Goal: Task Accomplishment & Management: Manage account settings

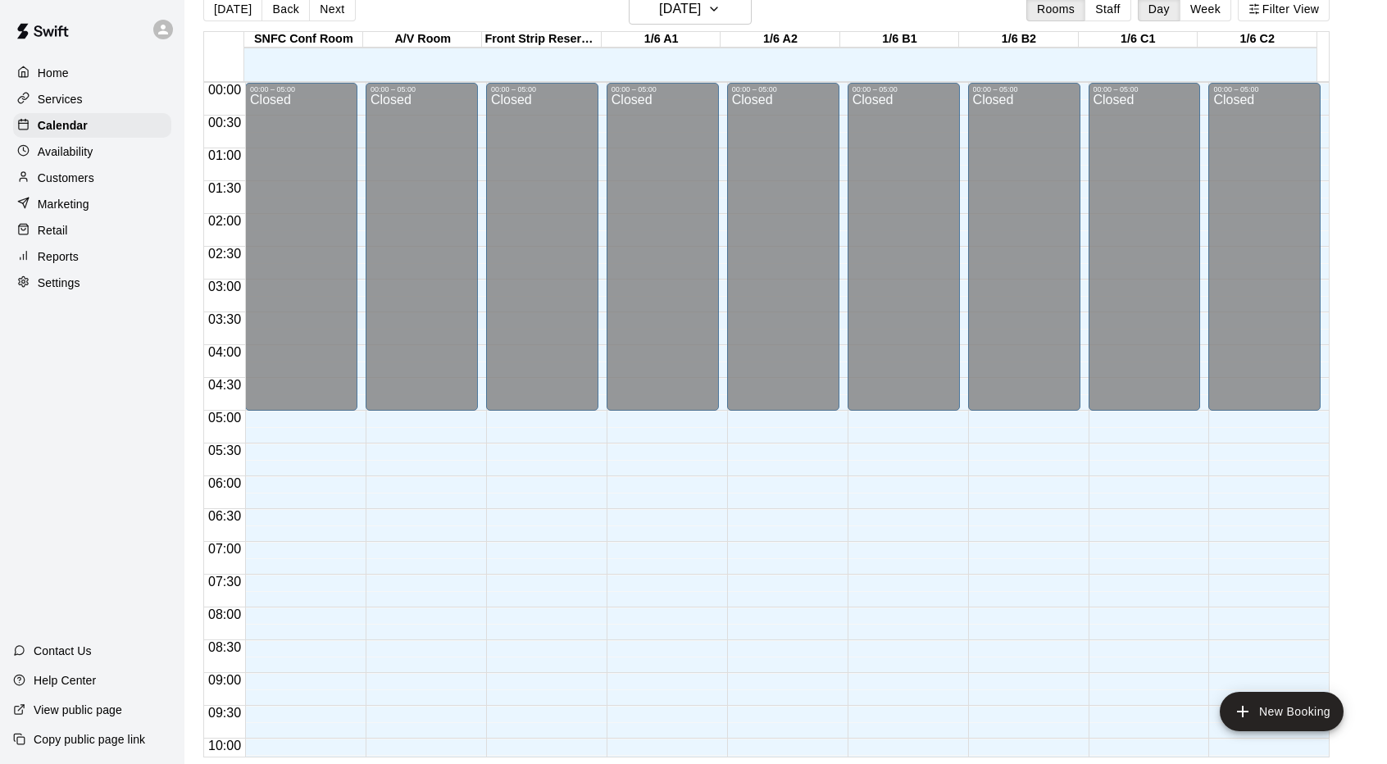
scroll to position [900, 0]
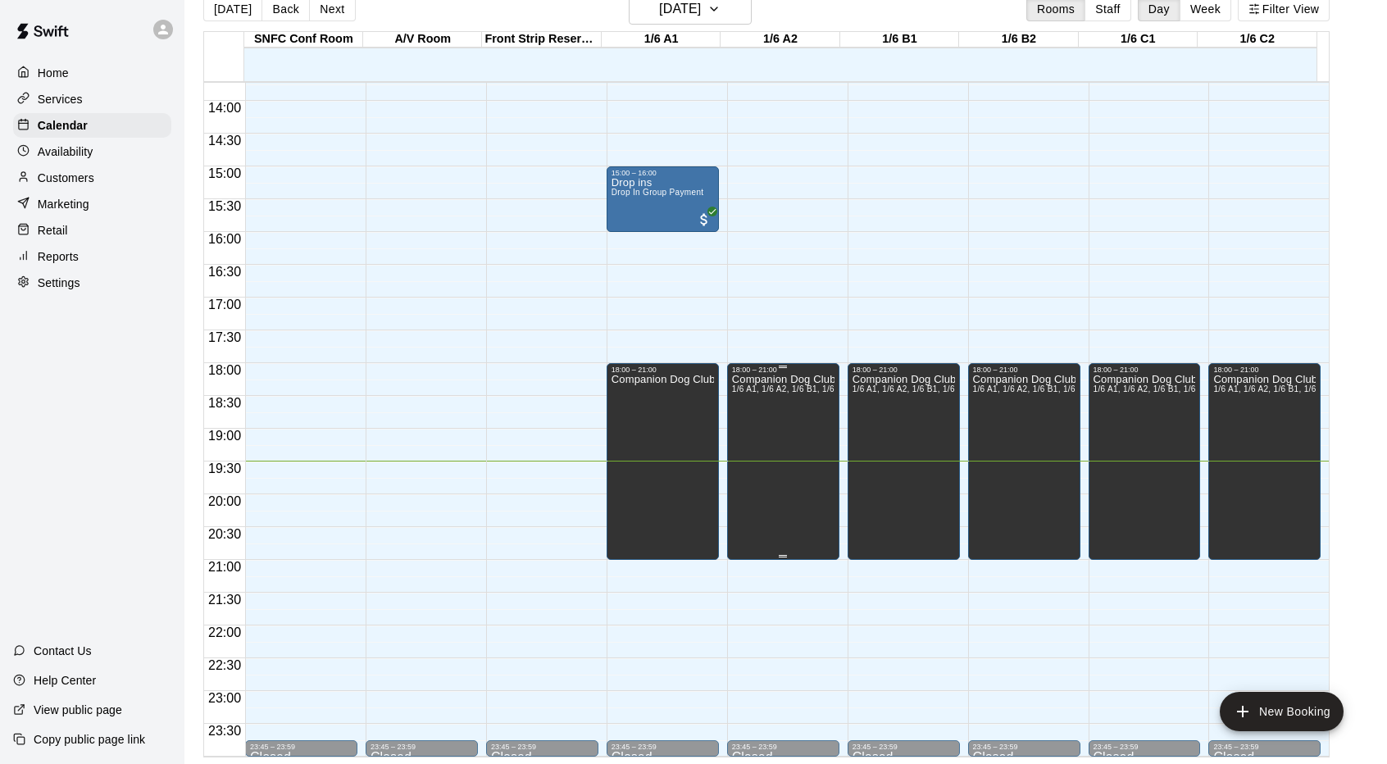
click at [769, 366] on div at bounding box center [783, 367] width 102 height 2
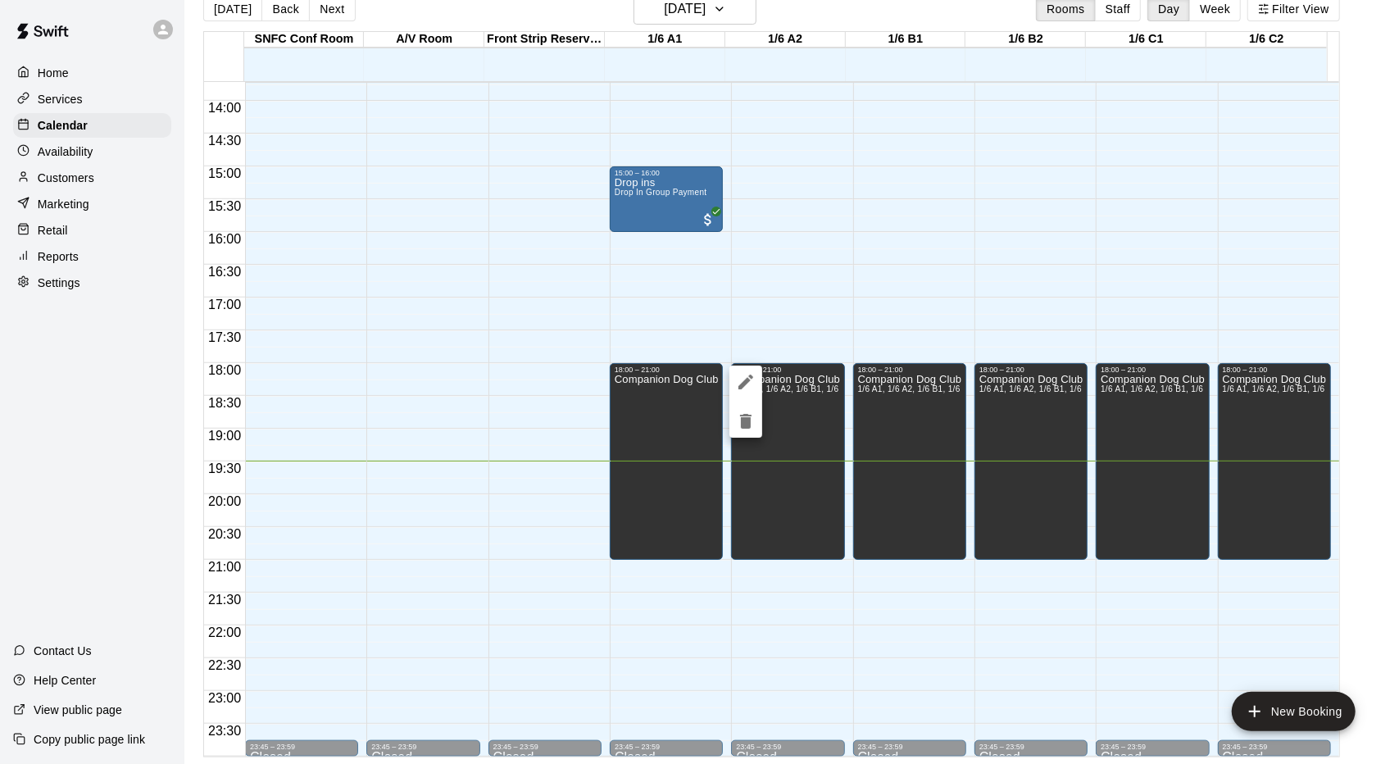
click at [880, 336] on div at bounding box center [699, 382] width 1399 height 764
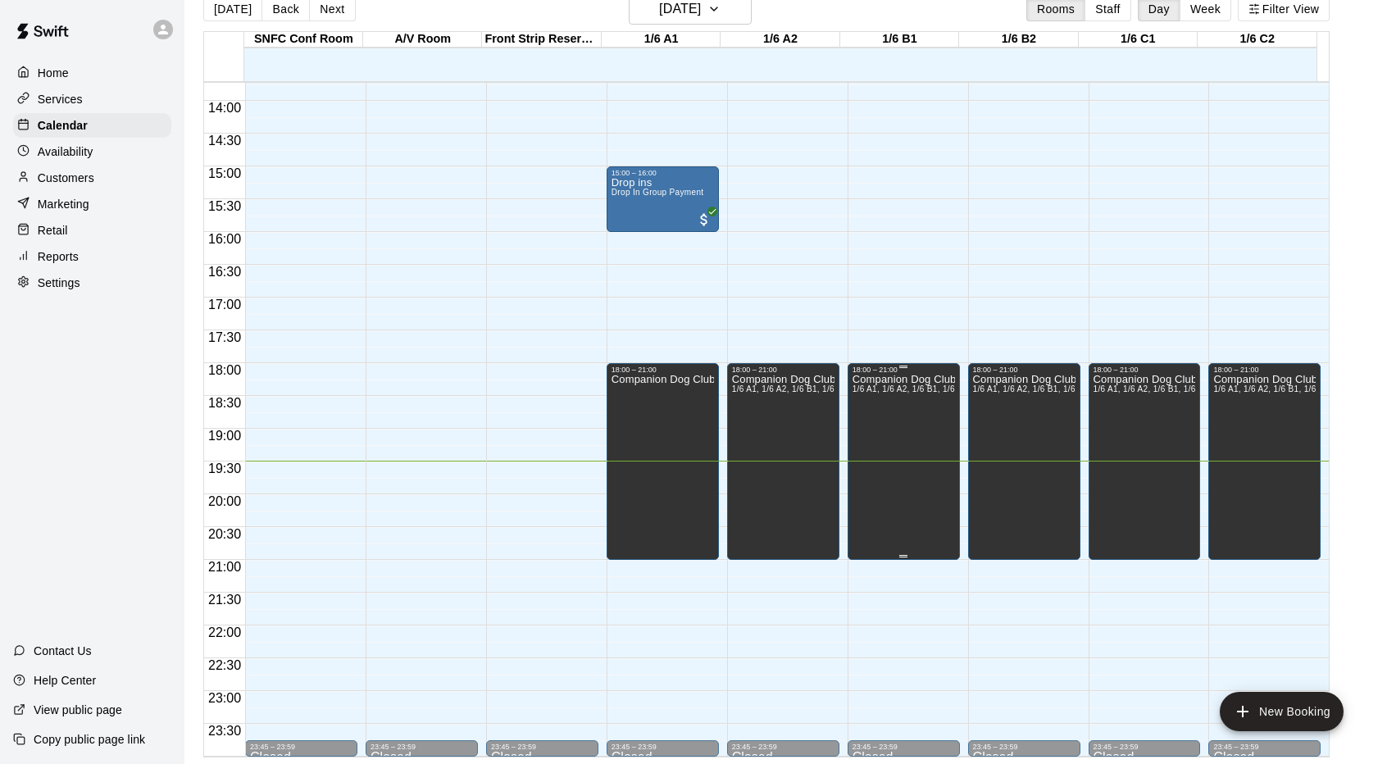
click at [951, 386] on span "1/6 A1, 1/6 A2, 1/6 B1, 1/6 B2, 1/6 C1, 1/6 C2" at bounding box center [941, 388] width 178 height 9
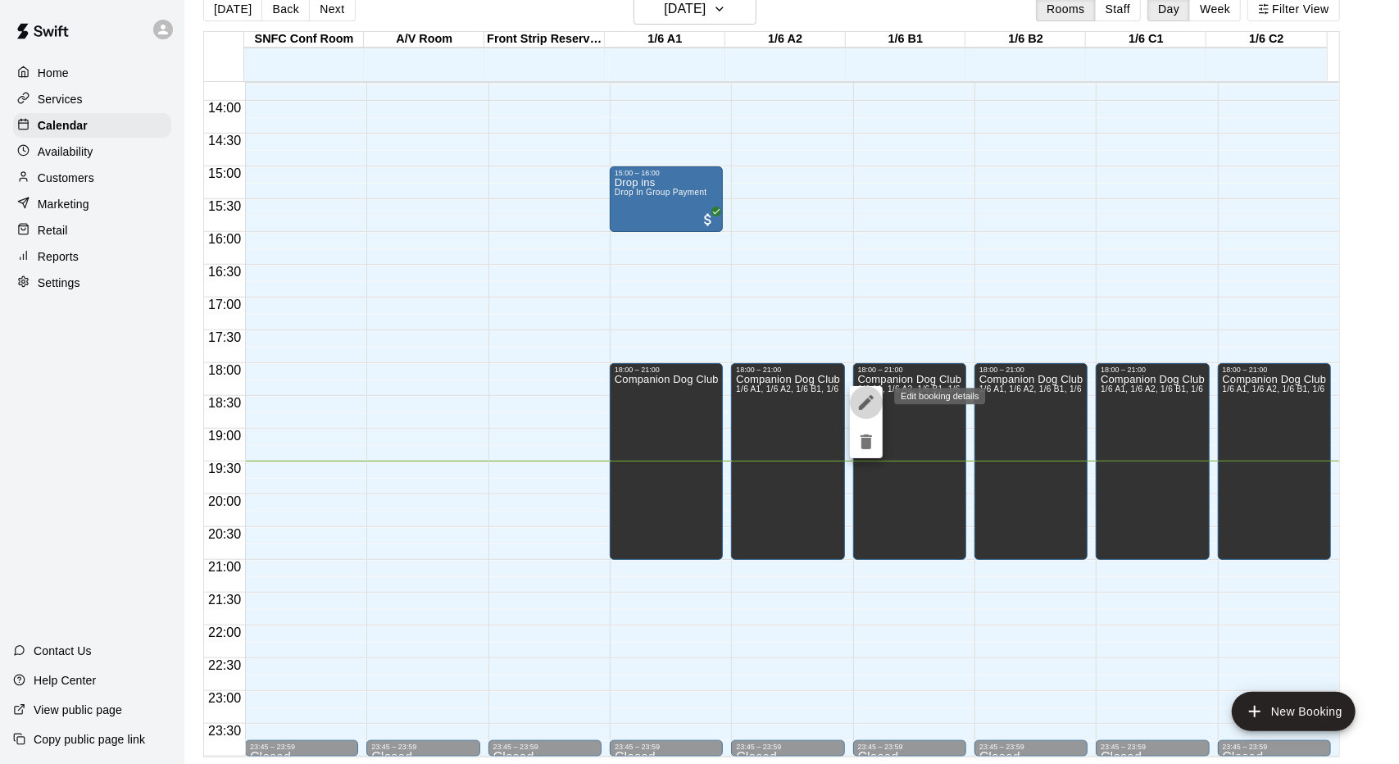
click at [866, 393] on icon "edit" at bounding box center [867, 403] width 20 height 20
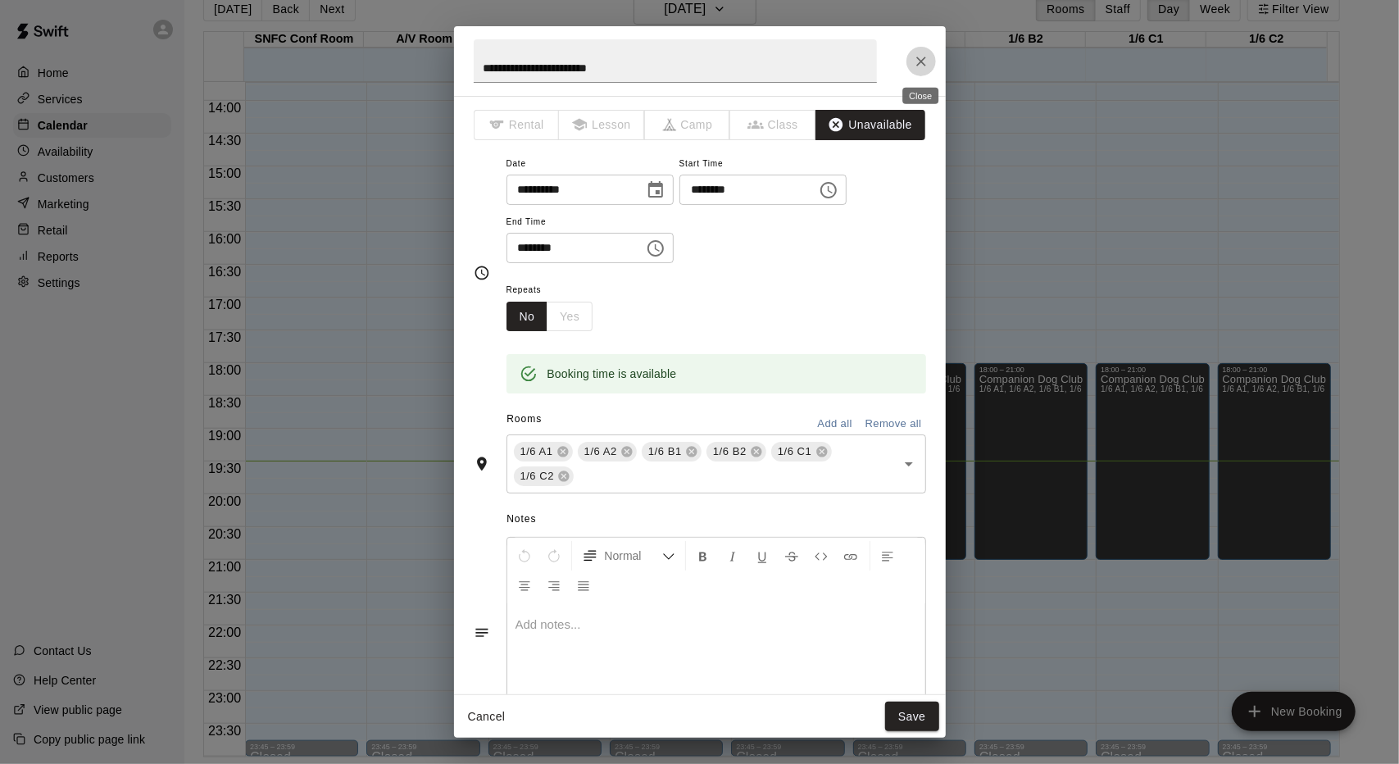
click at [918, 65] on icon "Close" at bounding box center [921, 62] width 10 height 10
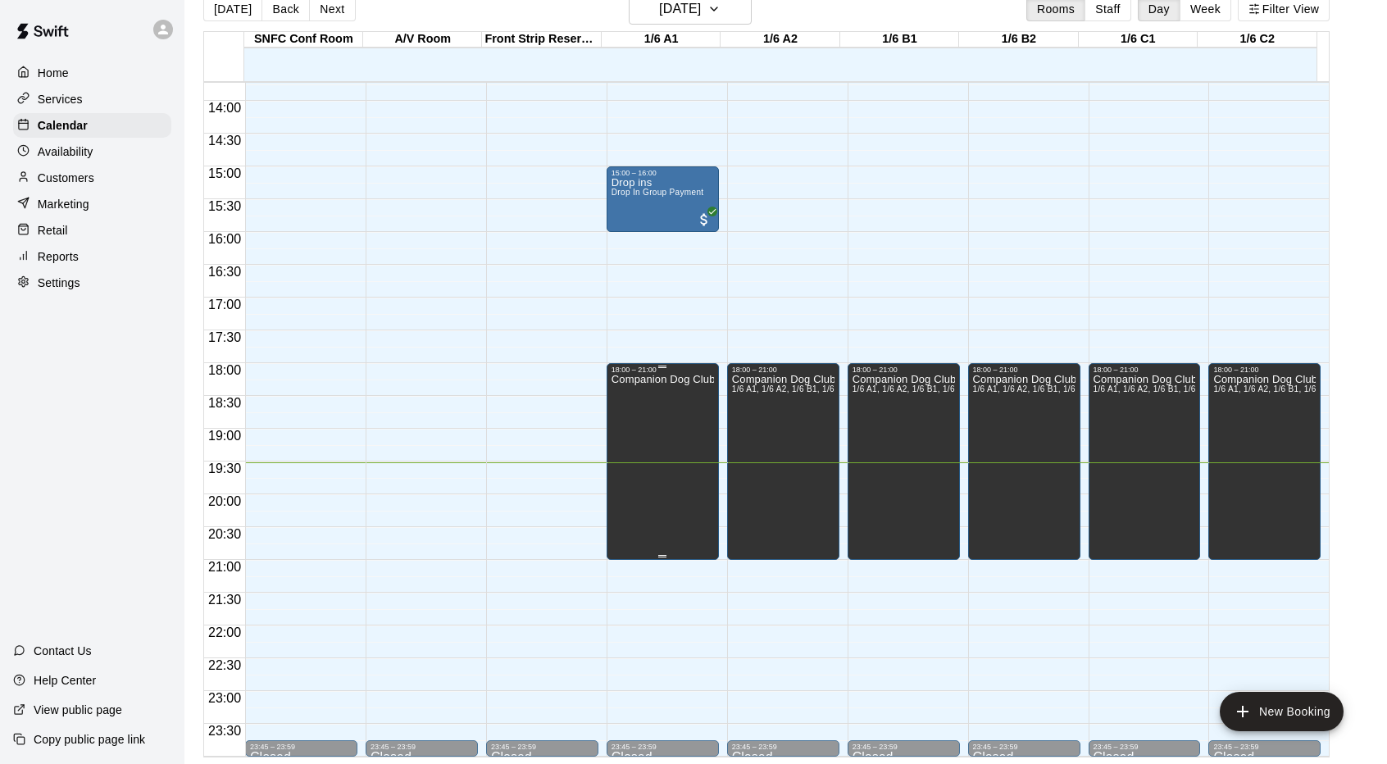
click at [682, 429] on div "Companion Dog Club Set Up" at bounding box center [662, 756] width 102 height 764
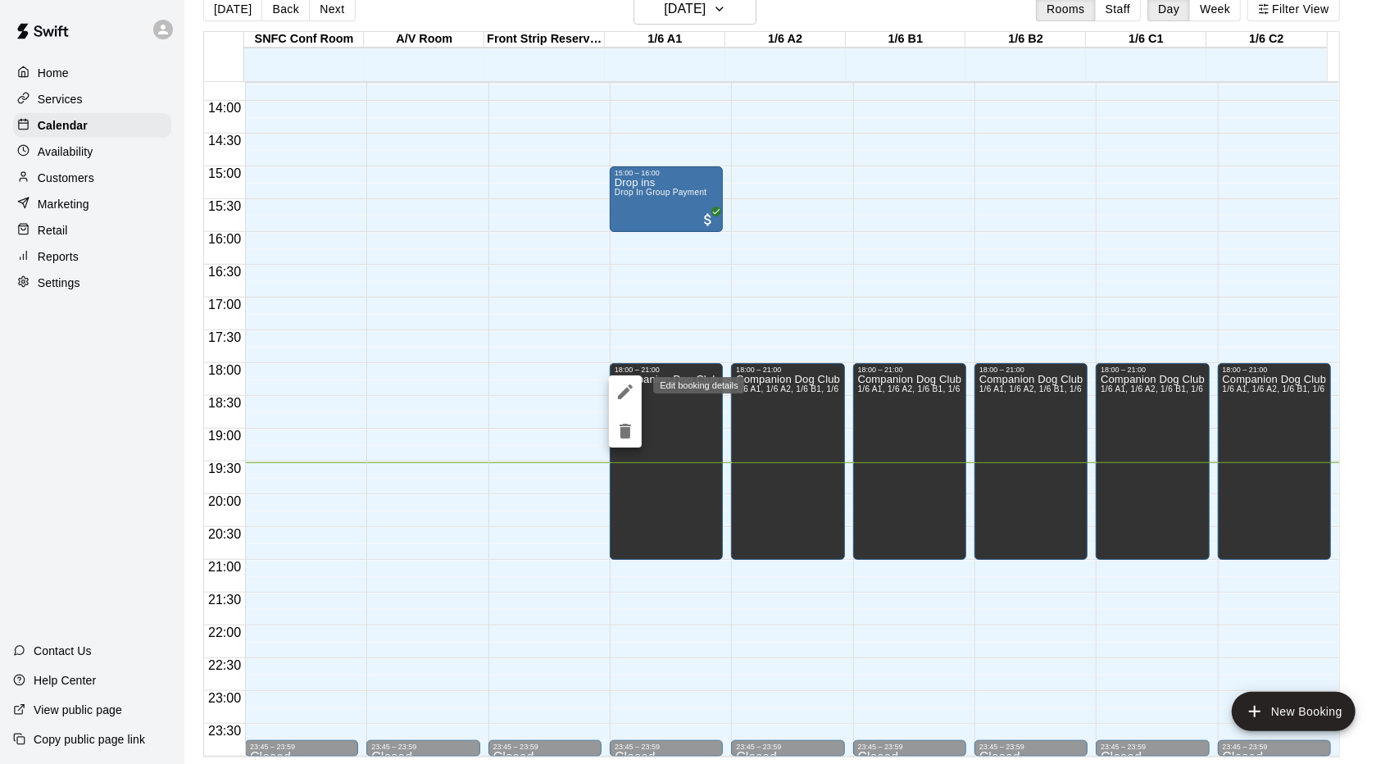
click at [622, 383] on icon "edit" at bounding box center [626, 392] width 20 height 20
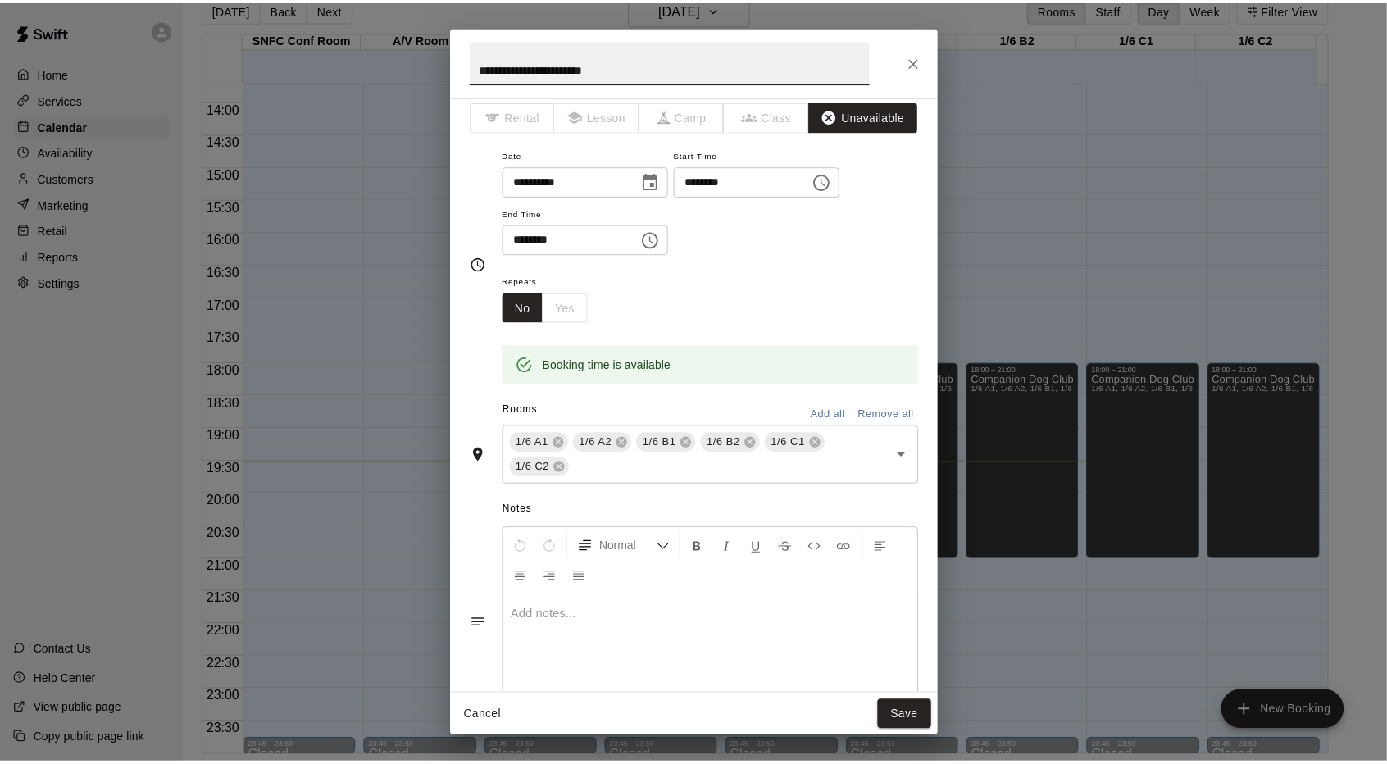
scroll to position [0, 0]
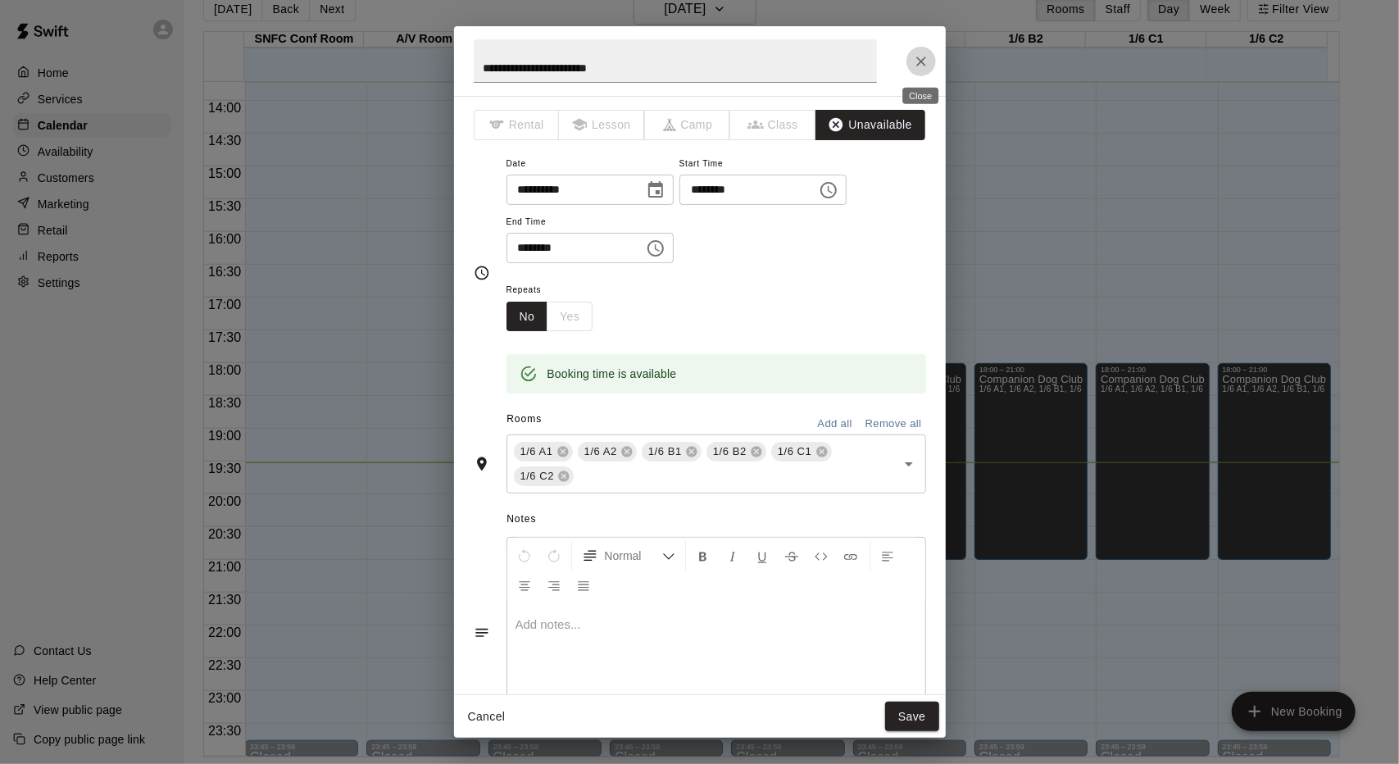
click at [925, 59] on icon "Close" at bounding box center [921, 61] width 16 height 16
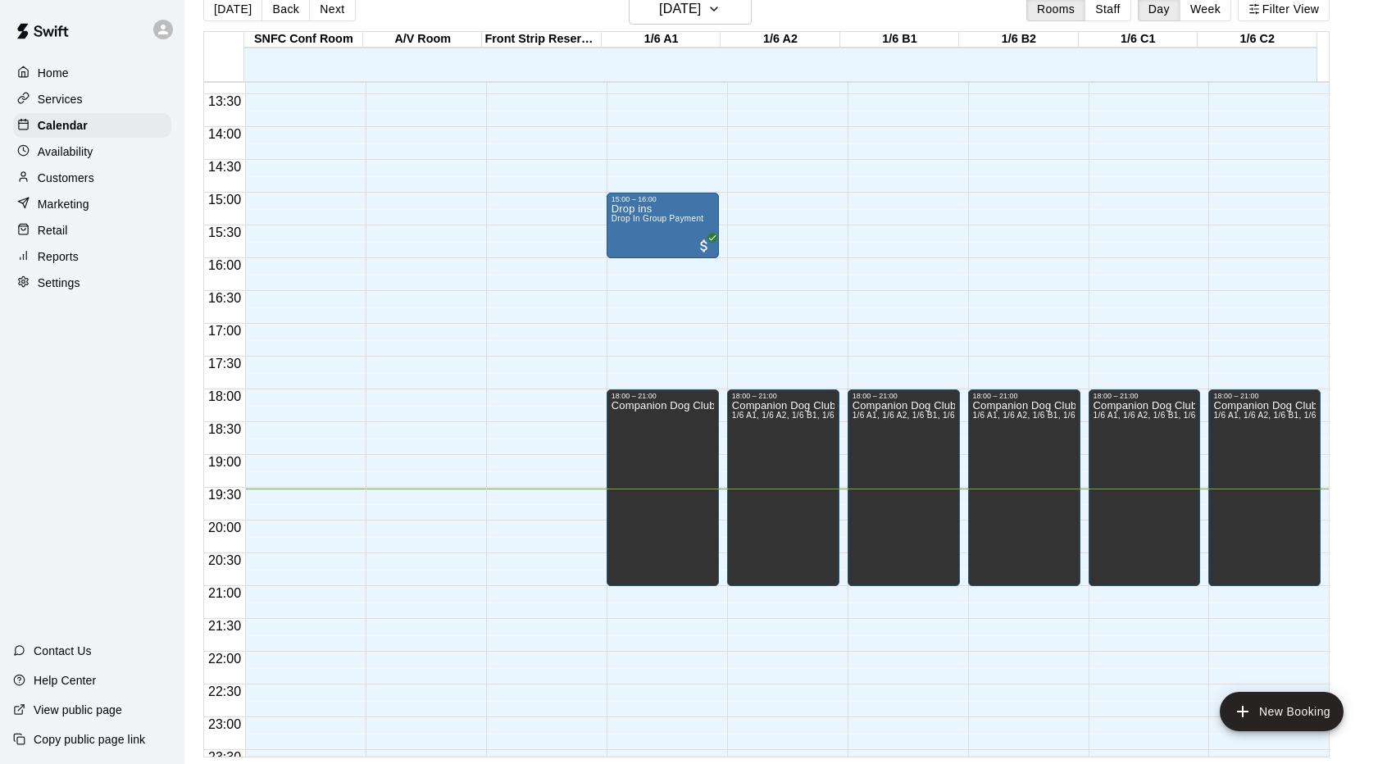
scroll to position [900, 0]
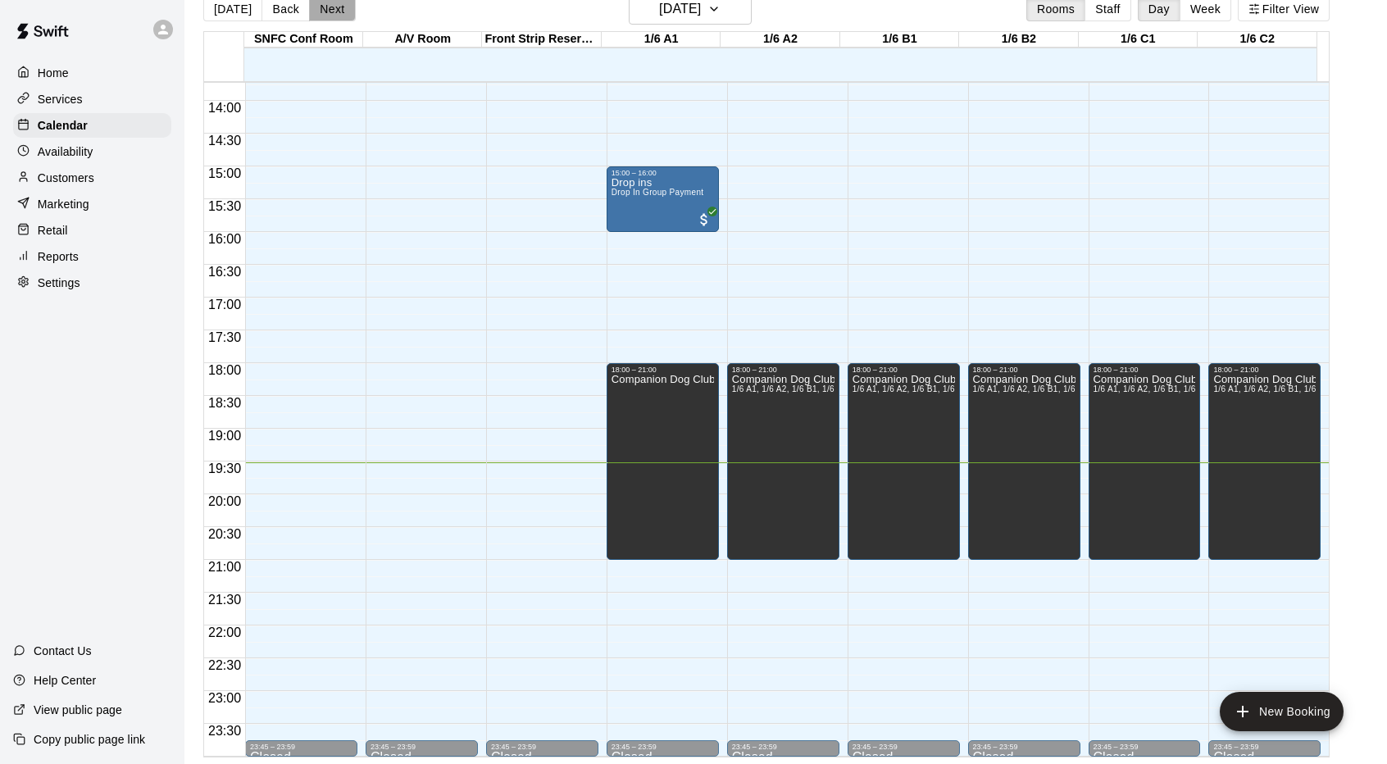
click at [321, 11] on button "Next" at bounding box center [332, 9] width 46 height 25
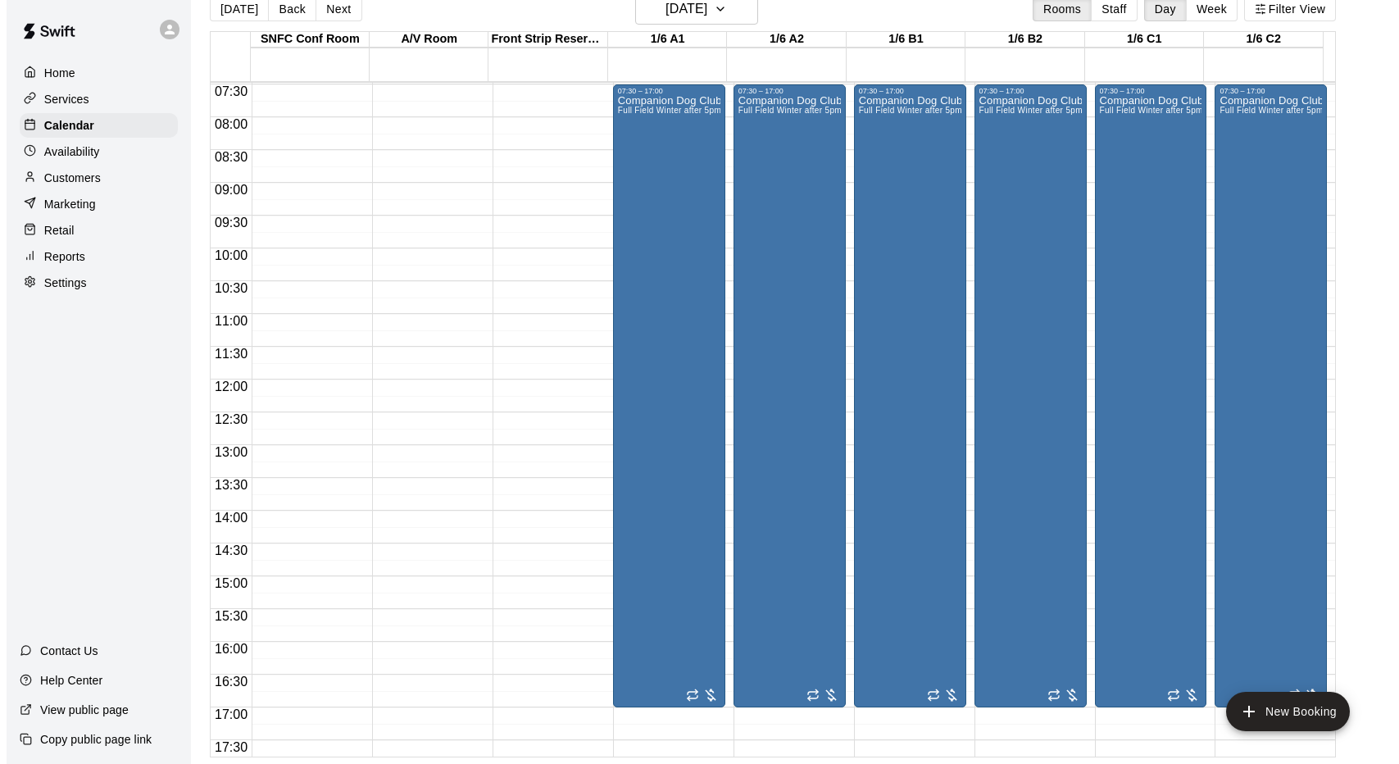
scroll to position [408, 0]
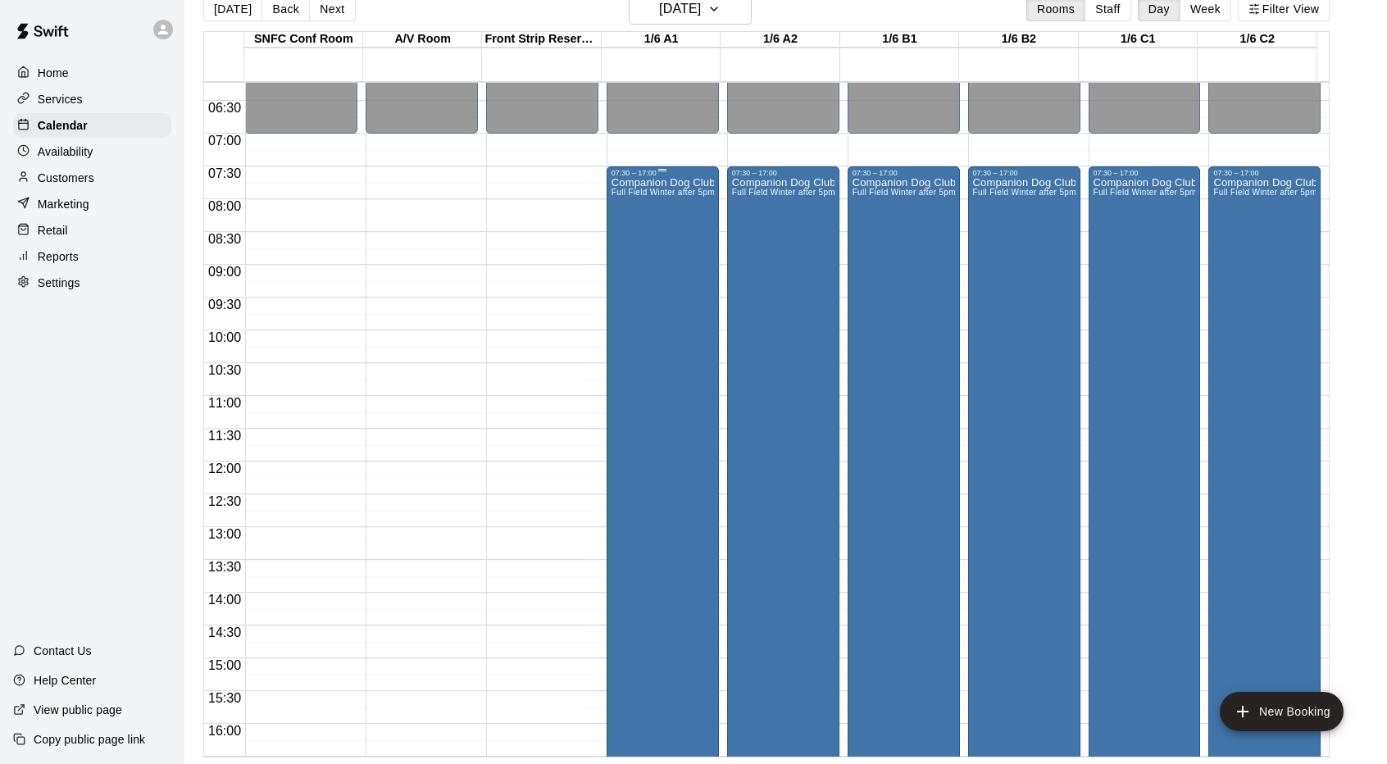
click at [631, 220] on div "Companion Dog Club Event Full Field Winter after 5pm or weekends SNFC or [GEOGR…" at bounding box center [662, 559] width 102 height 764
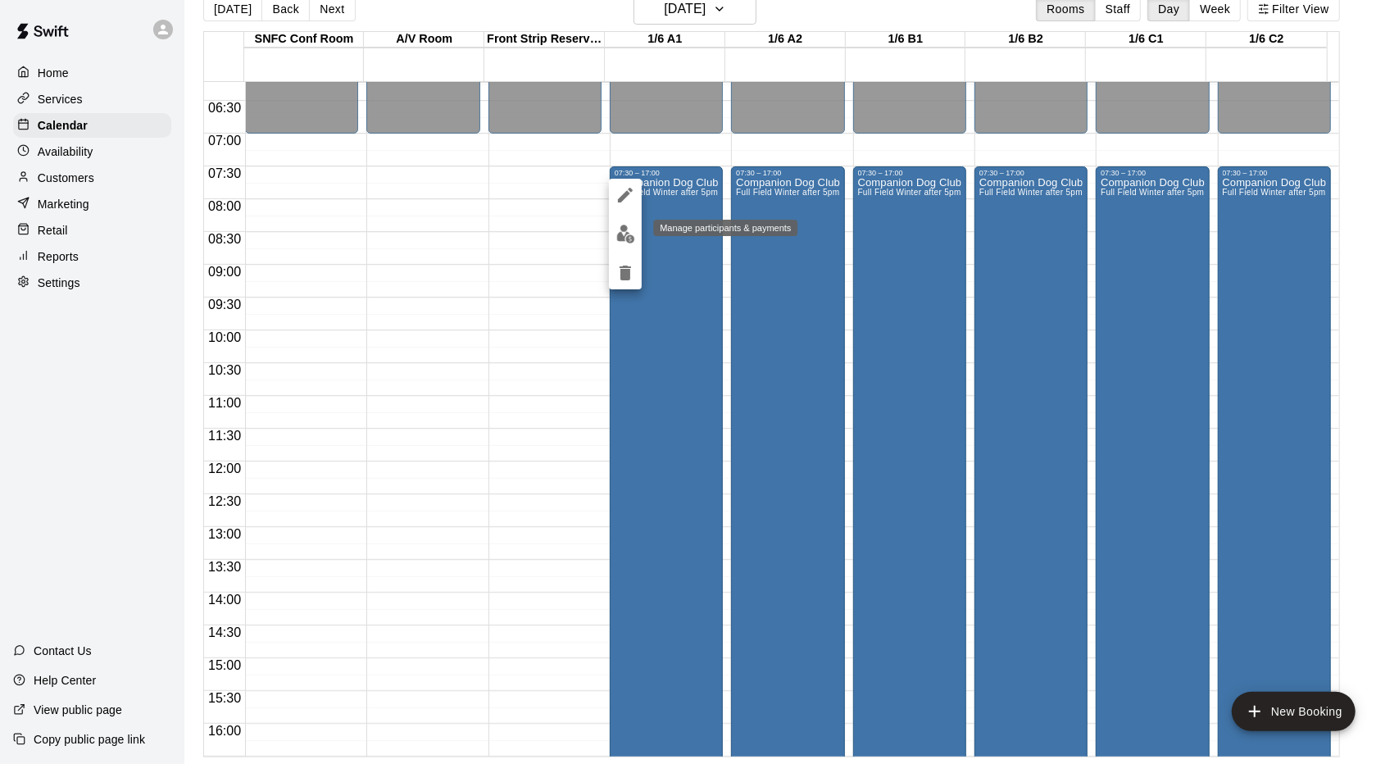
click at [618, 231] on img "edit" at bounding box center [625, 234] width 19 height 19
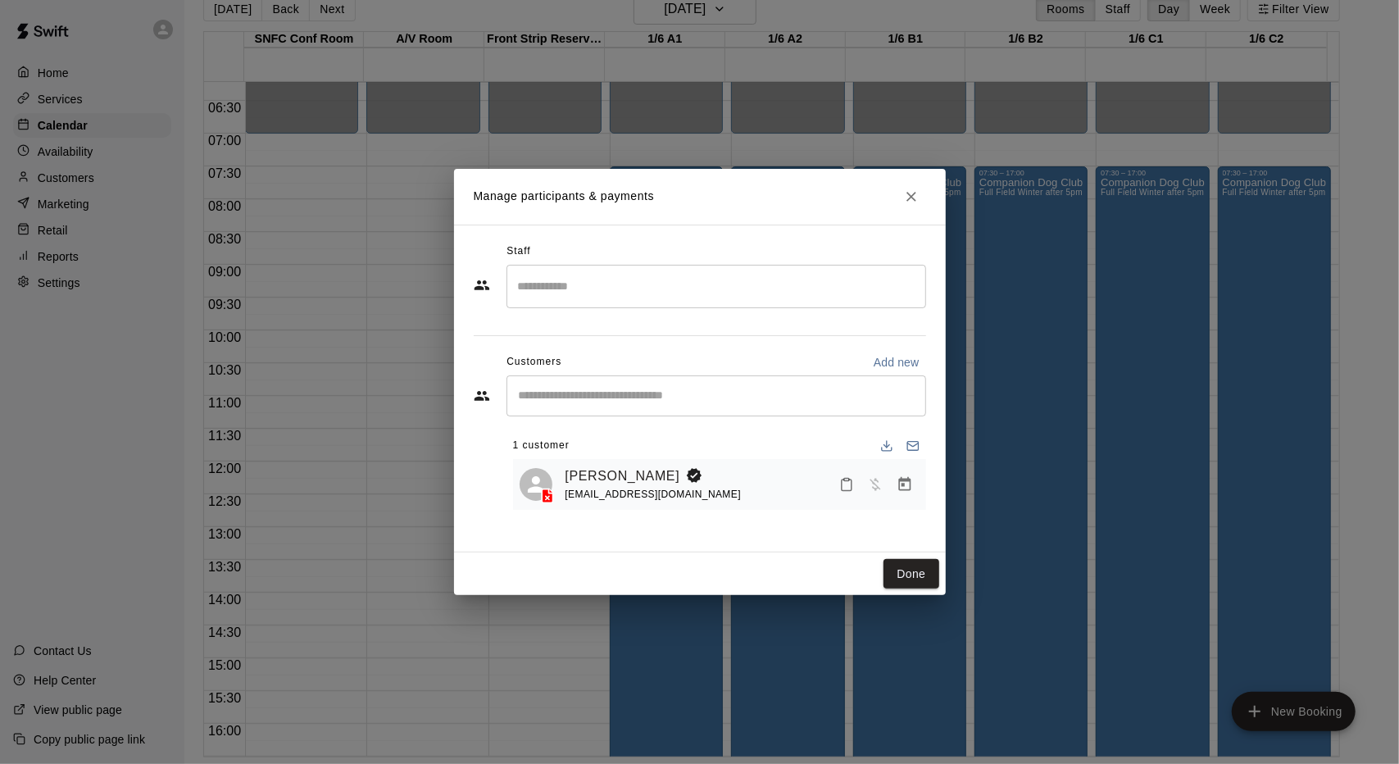
click at [649, 283] on input "Search staff" at bounding box center [716, 286] width 405 height 29
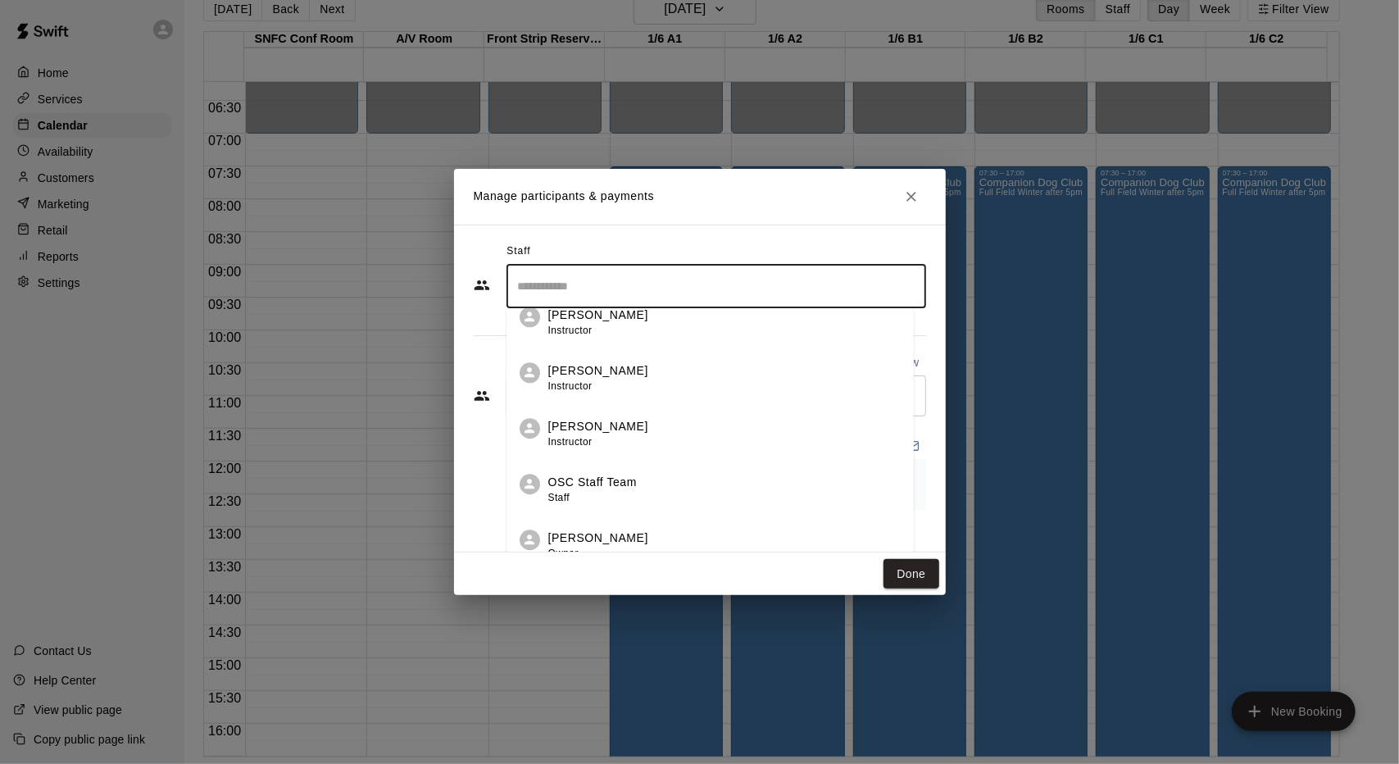
scroll to position [34, 0]
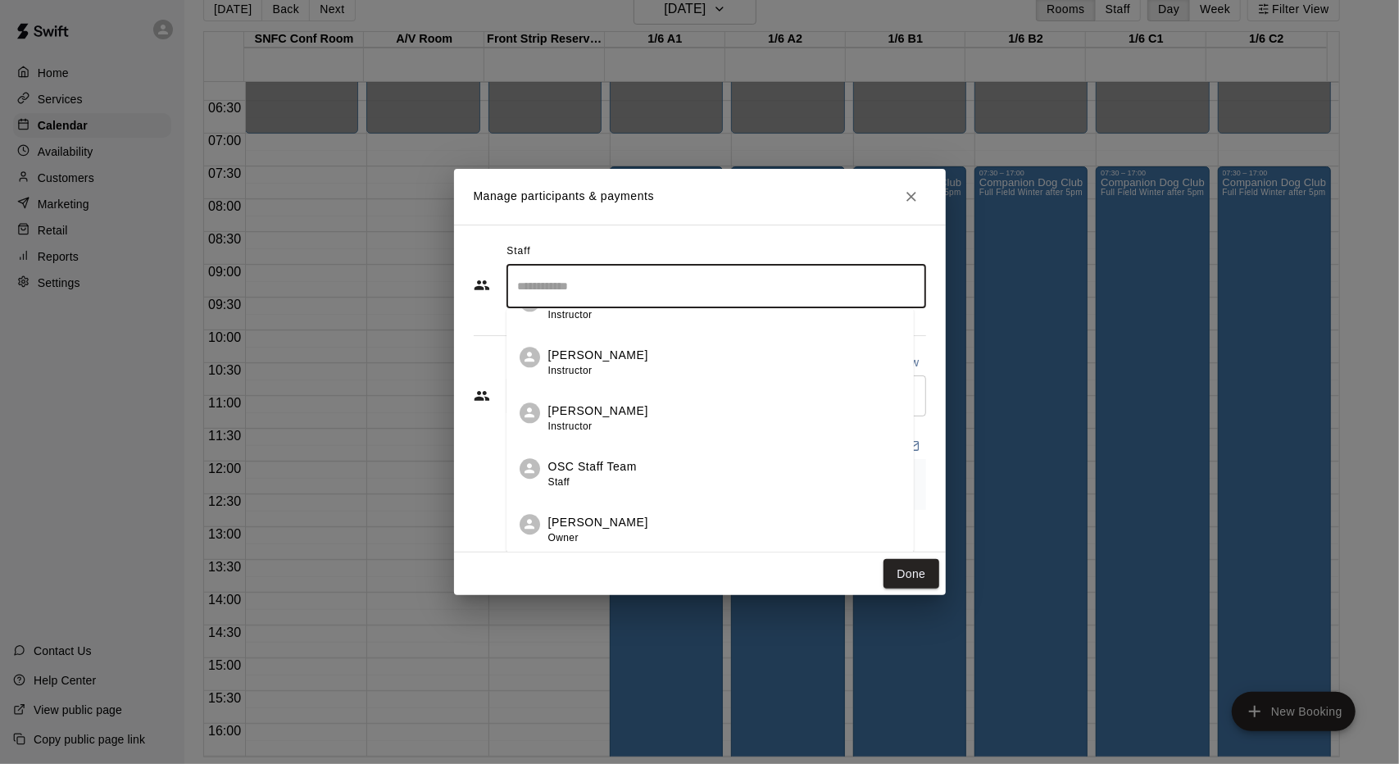
click at [769, 461] on div "OSC Staff Team Staff" at bounding box center [724, 474] width 352 height 32
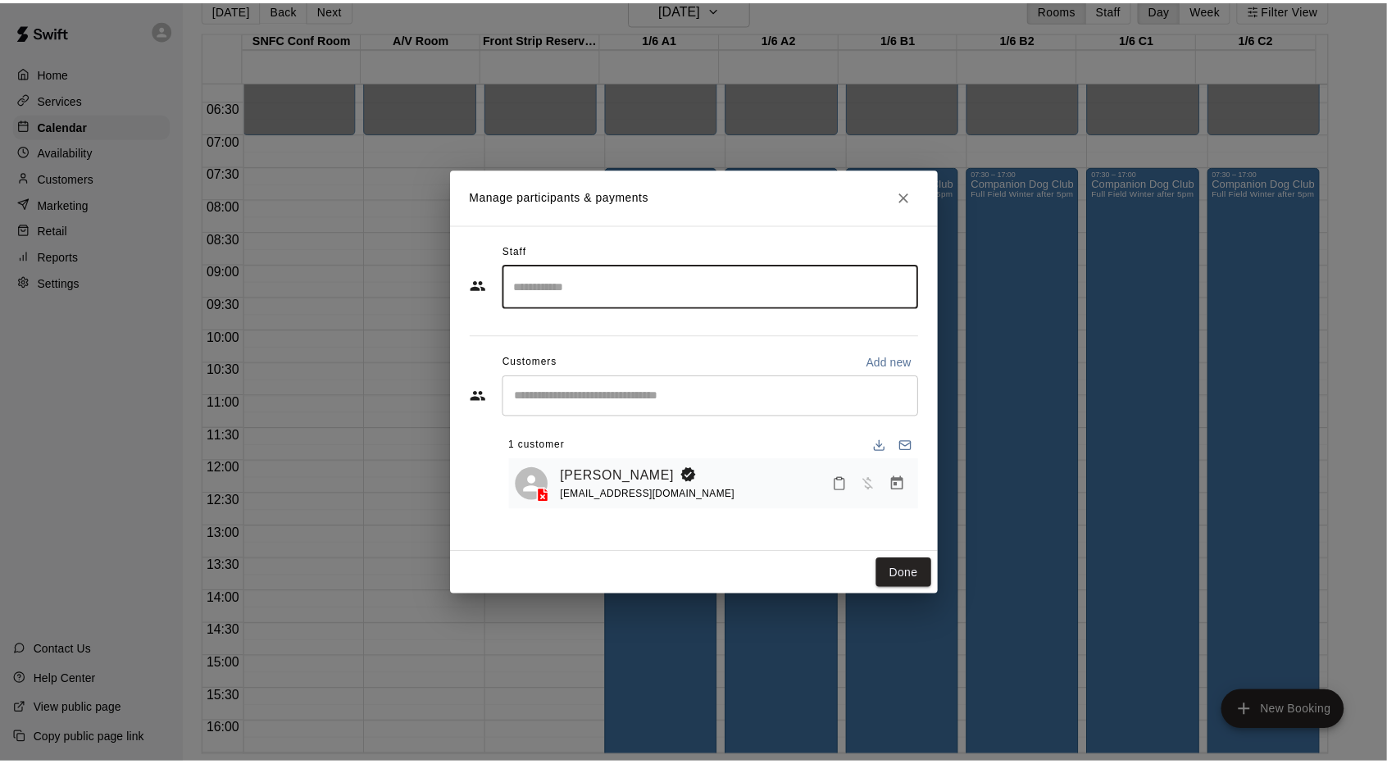
scroll to position [0, 0]
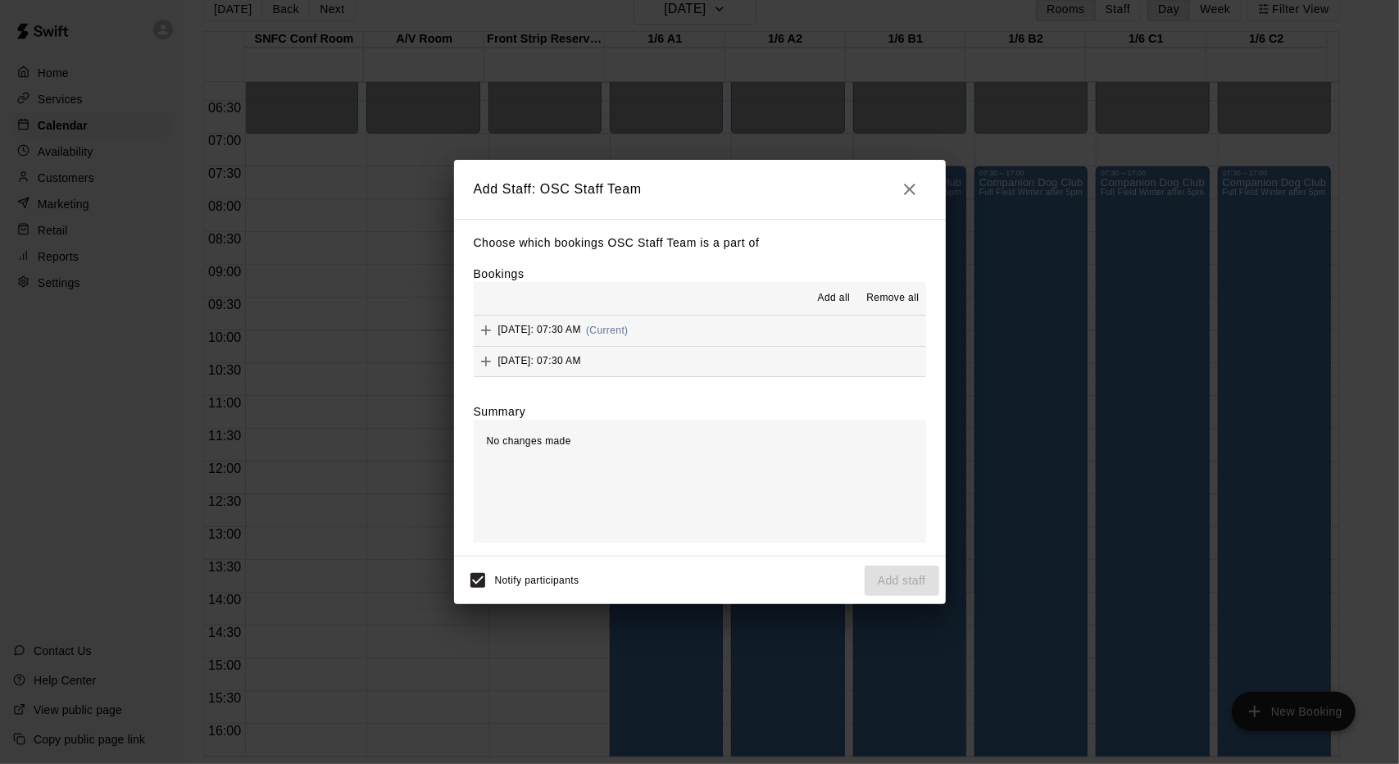
click at [833, 306] on span "Add all" at bounding box center [834, 298] width 33 height 16
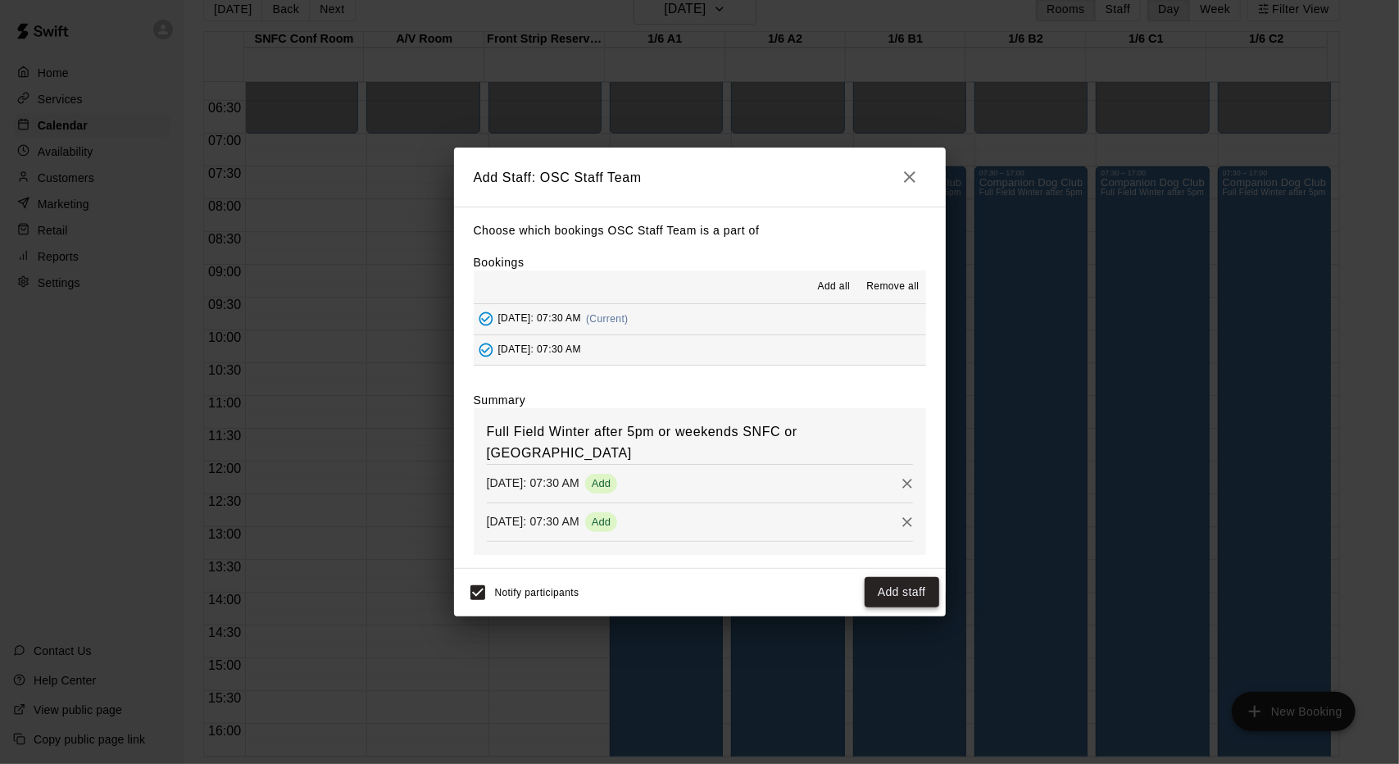
click at [893, 577] on button "Add staff" at bounding box center [902, 592] width 75 height 30
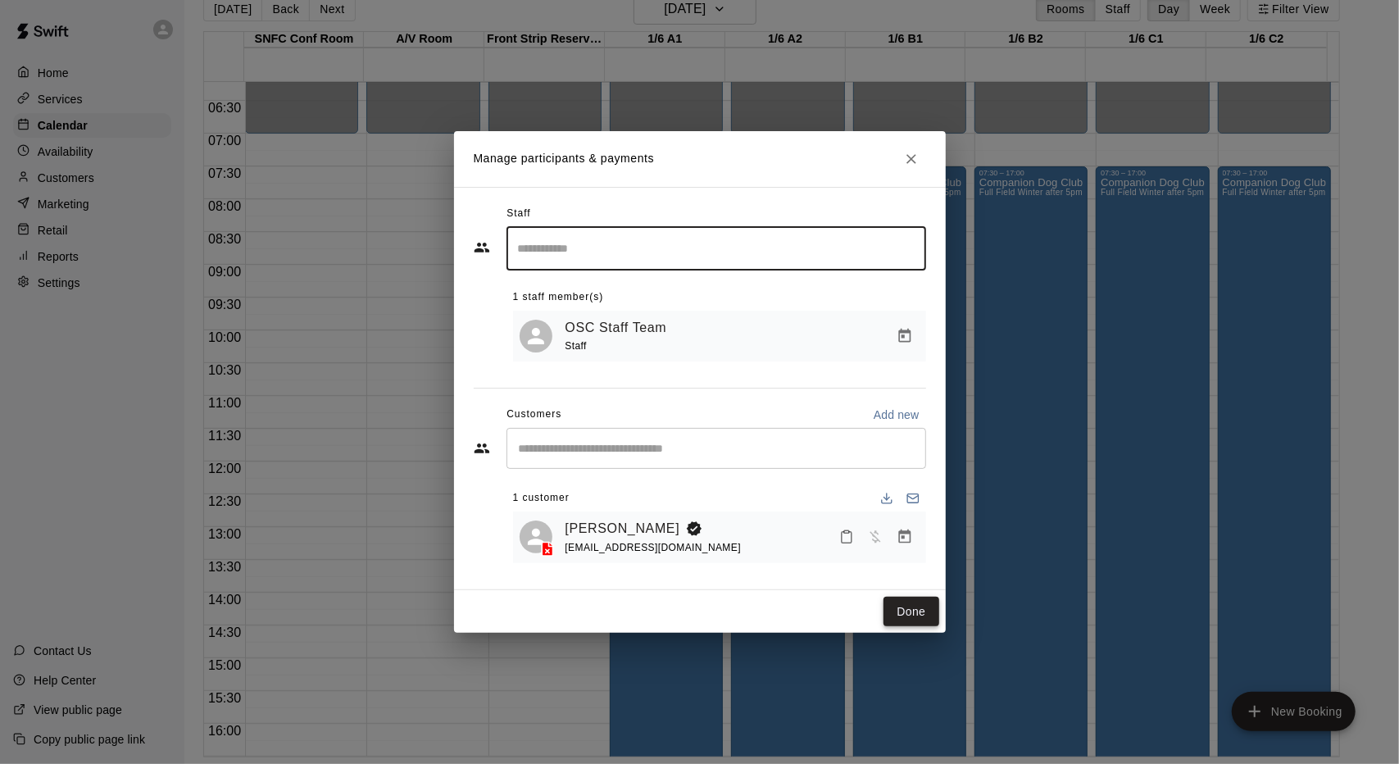
click at [927, 616] on button "Done" at bounding box center [911, 612] width 55 height 30
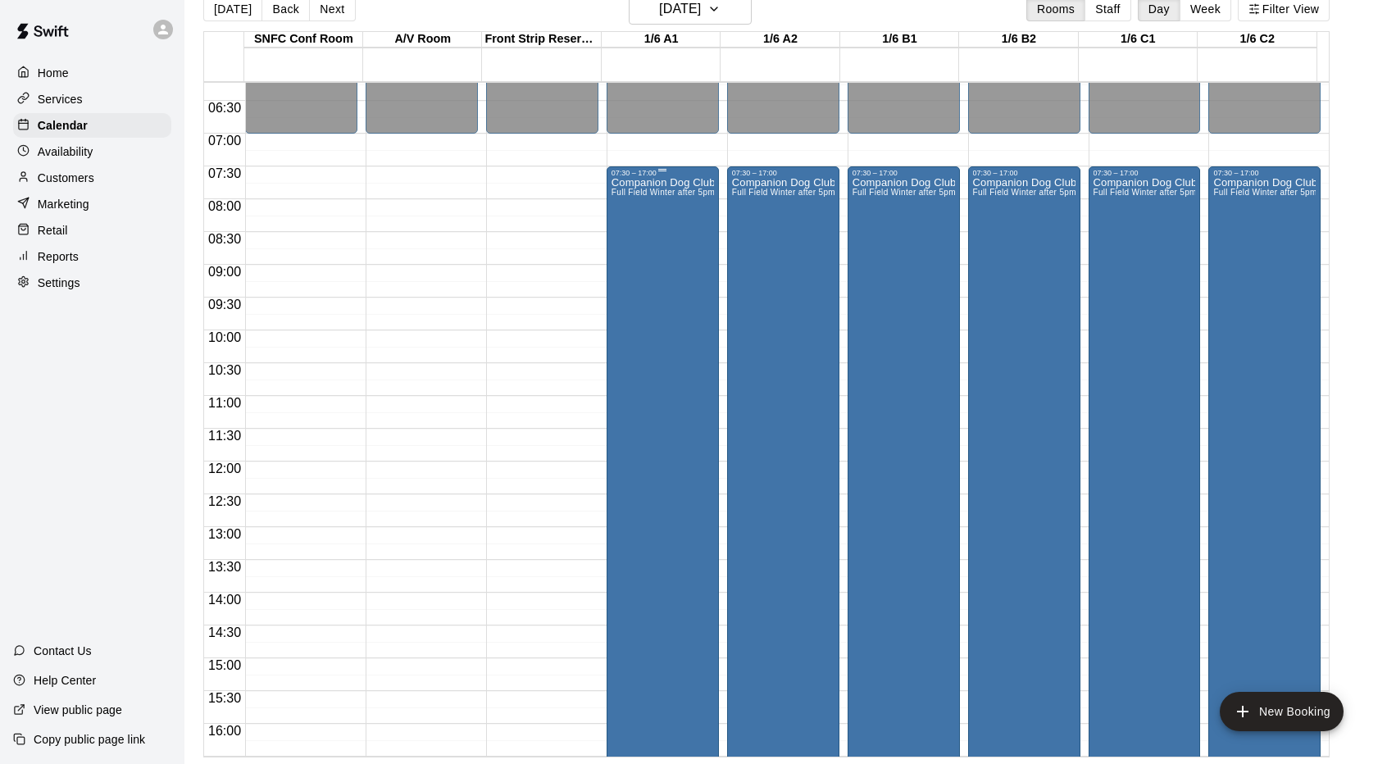
scroll to position [654, 0]
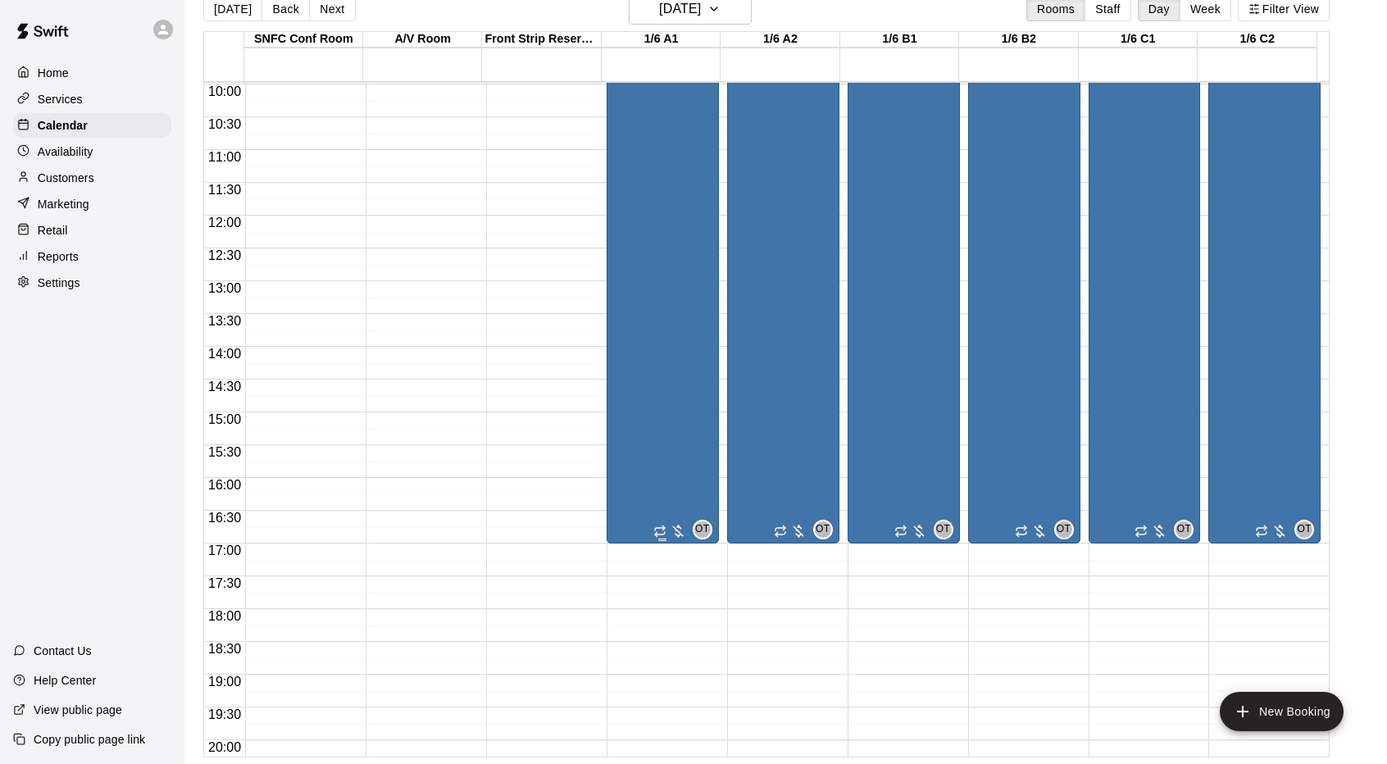
click at [678, 535] on div at bounding box center [669, 531] width 33 height 16
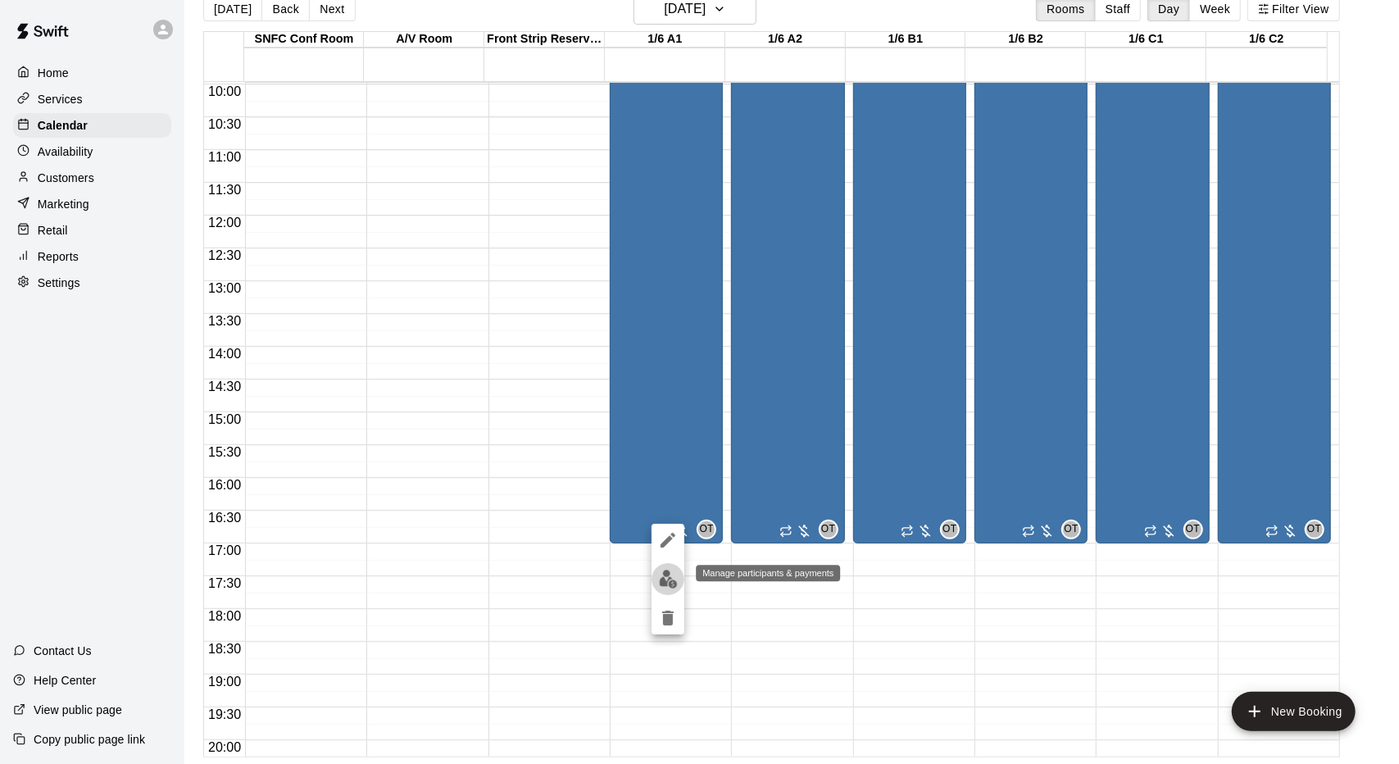
click at [672, 584] on img "edit" at bounding box center [668, 579] width 19 height 19
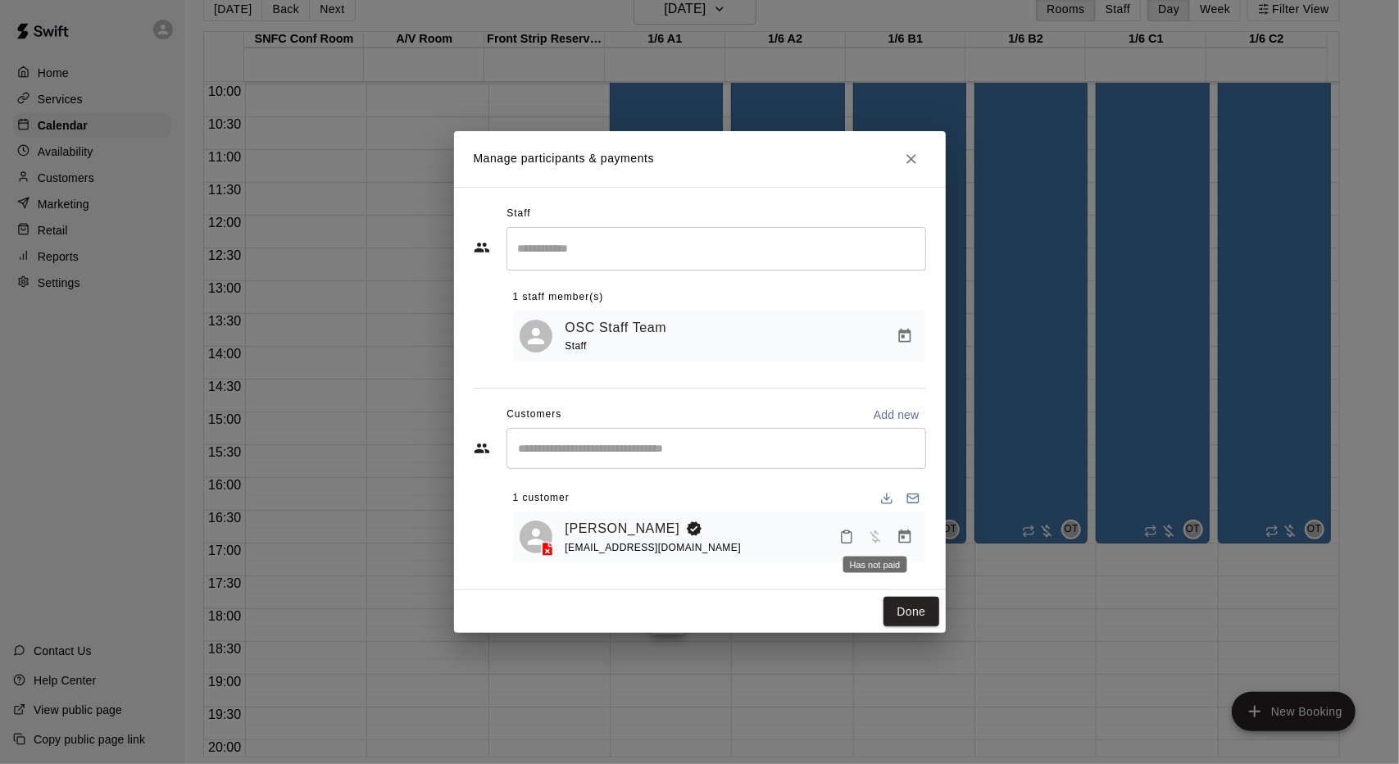
click at [870, 540] on span "Has not paid" at bounding box center [876, 537] width 30 height 14
click at [902, 528] on button "Manage bookings & payment" at bounding box center [905, 537] width 30 height 30
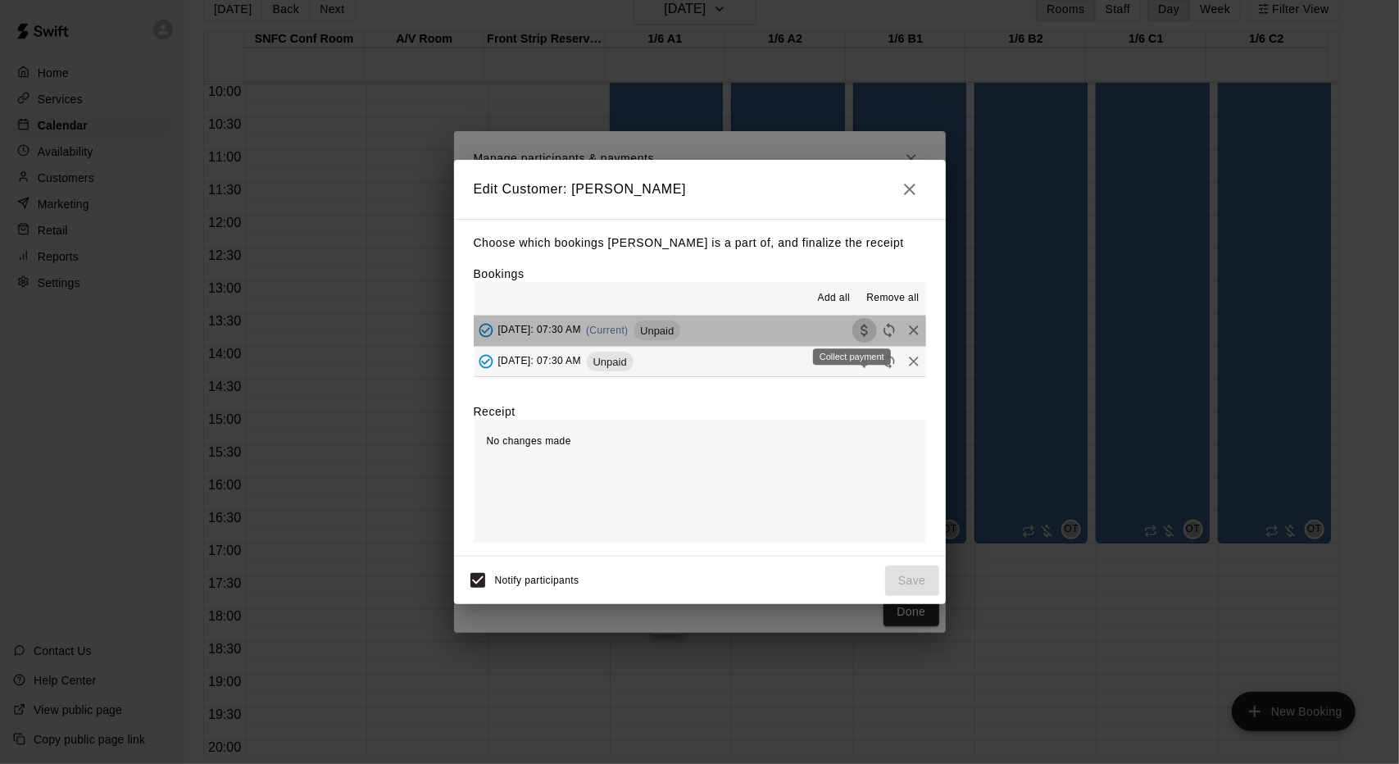
click at [857, 325] on icon "Collect payment" at bounding box center [865, 330] width 16 height 16
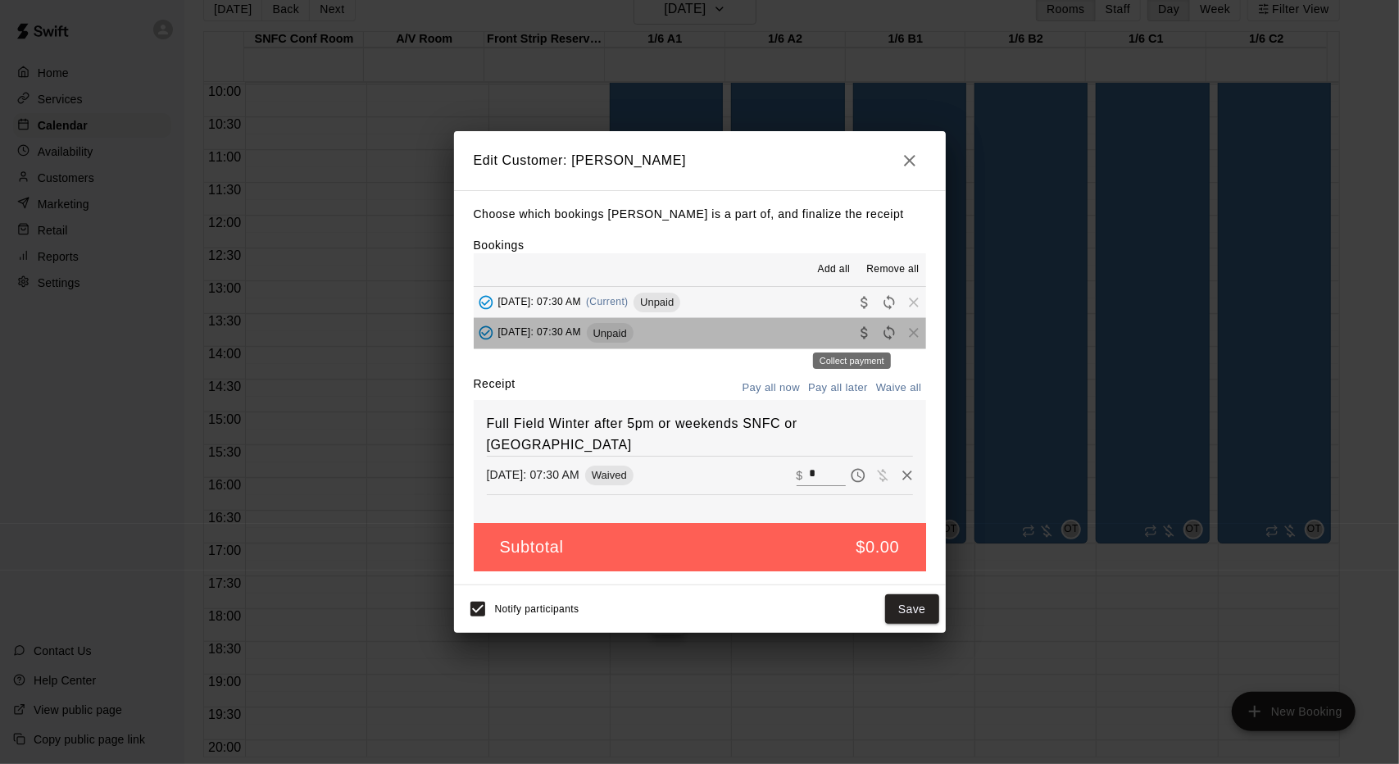
click at [849, 341] on div "Collect payment" at bounding box center [851, 356] width 81 height 30
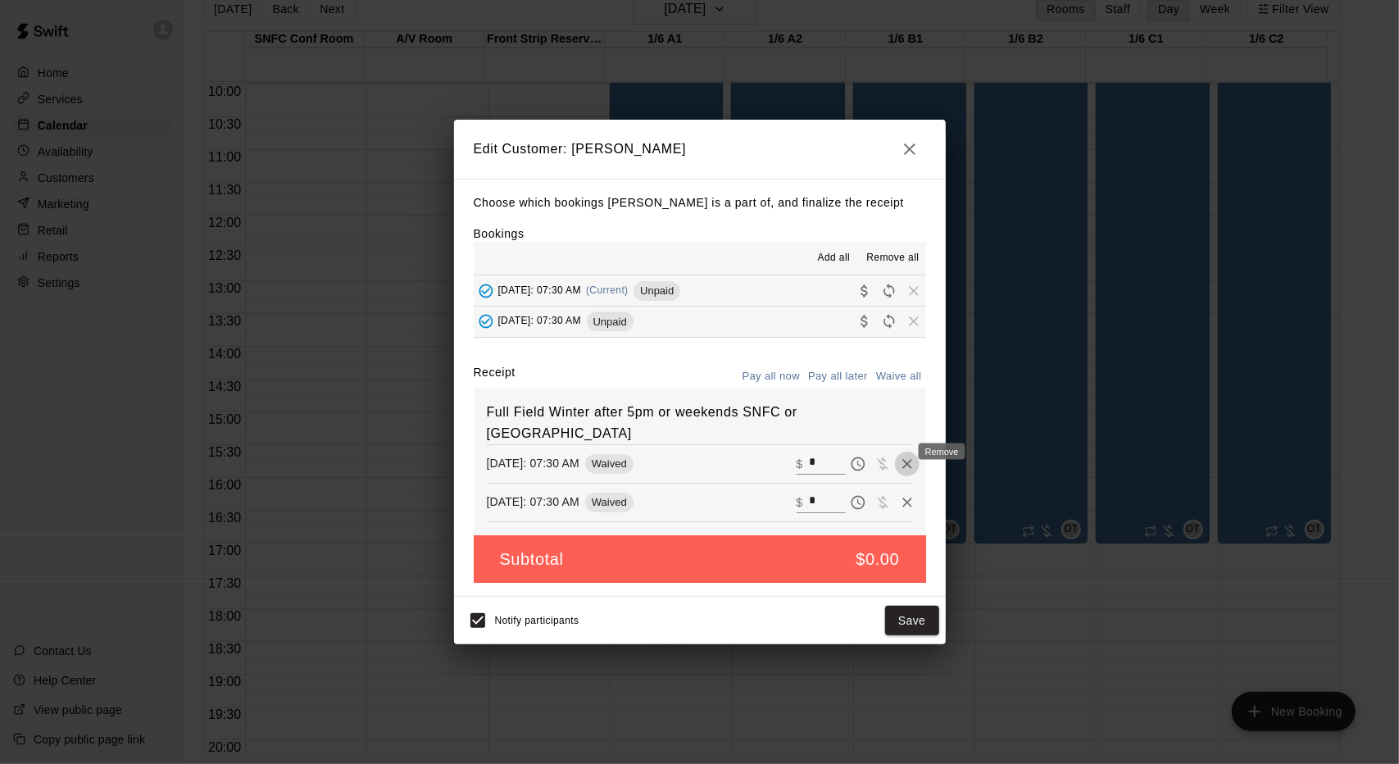
click at [899, 461] on icon "Remove" at bounding box center [907, 464] width 16 height 16
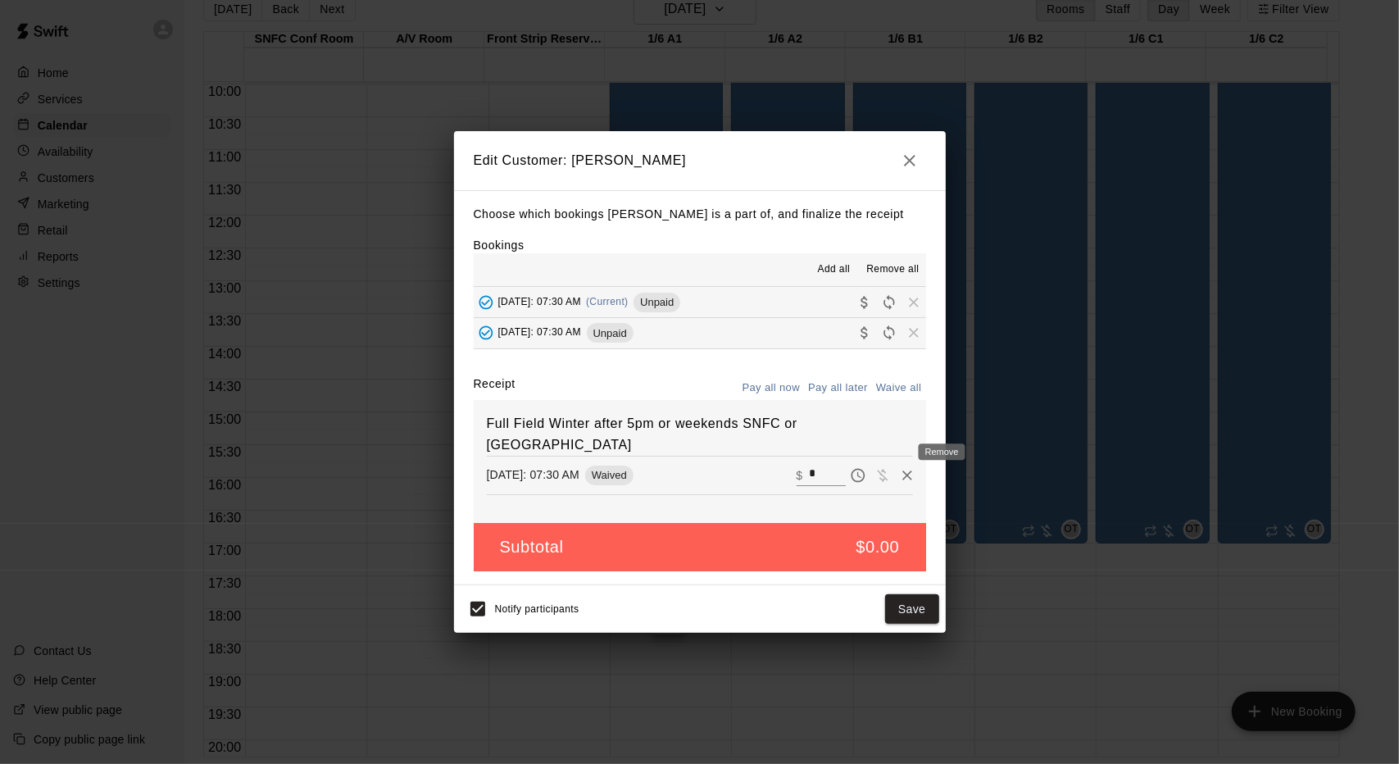
click at [899, 467] on icon "Remove" at bounding box center [907, 475] width 16 height 16
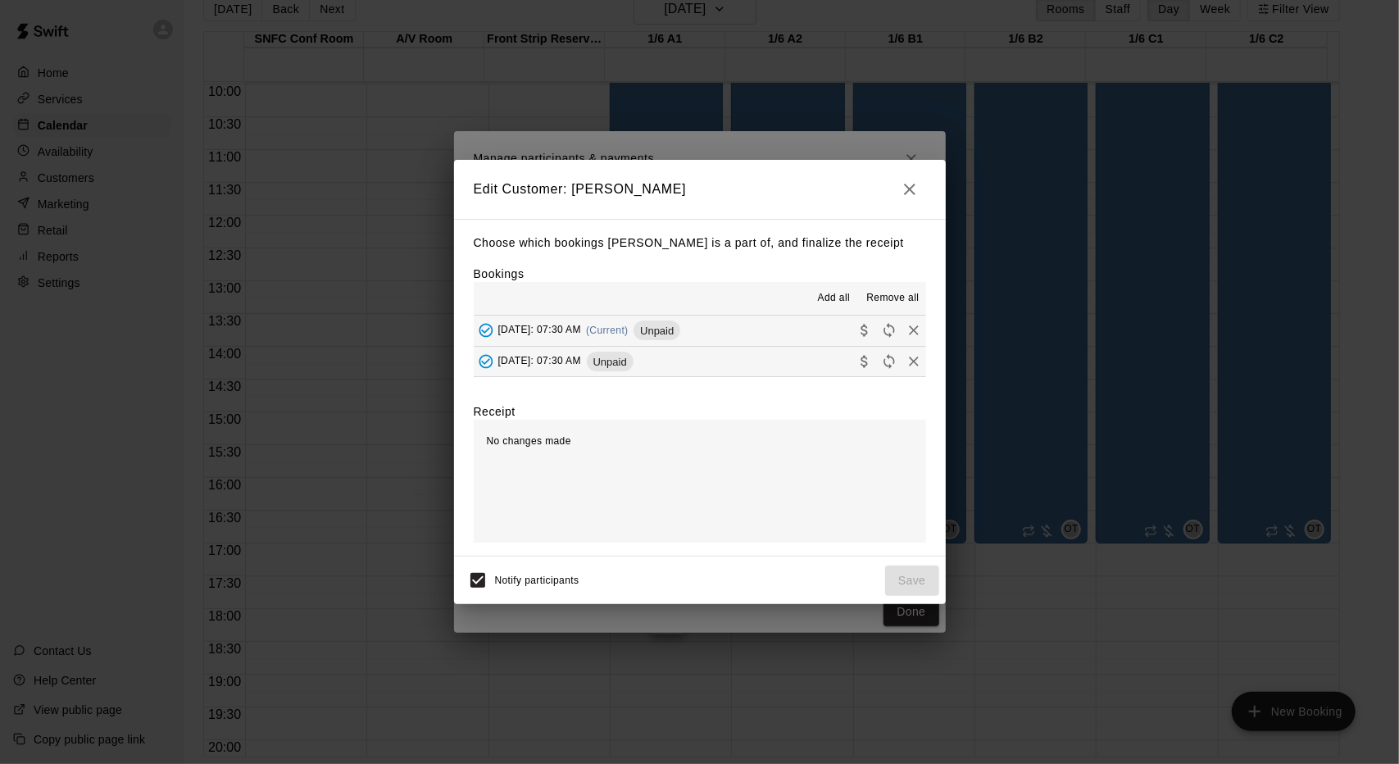
click at [837, 300] on span "Add all" at bounding box center [834, 298] width 33 height 16
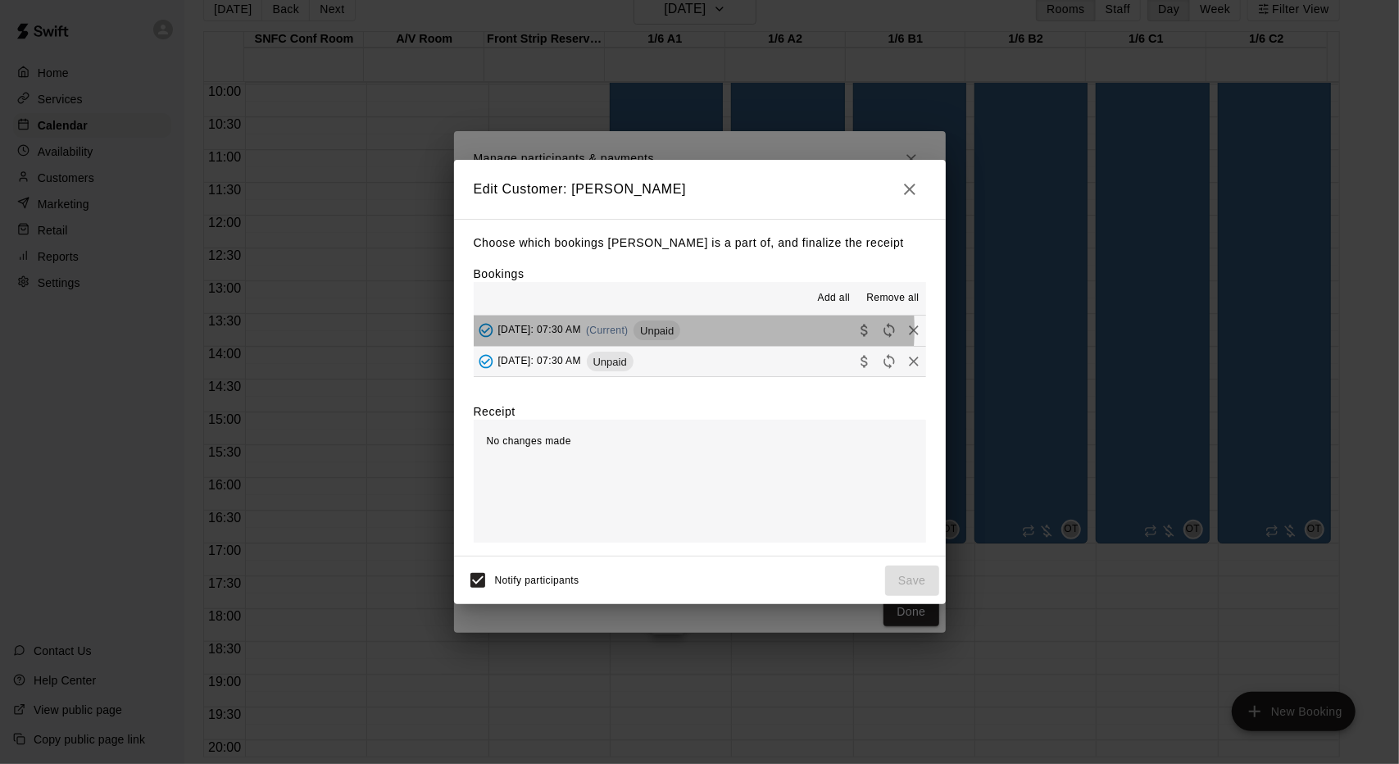
click at [629, 331] on span "(Current)" at bounding box center [607, 330] width 43 height 11
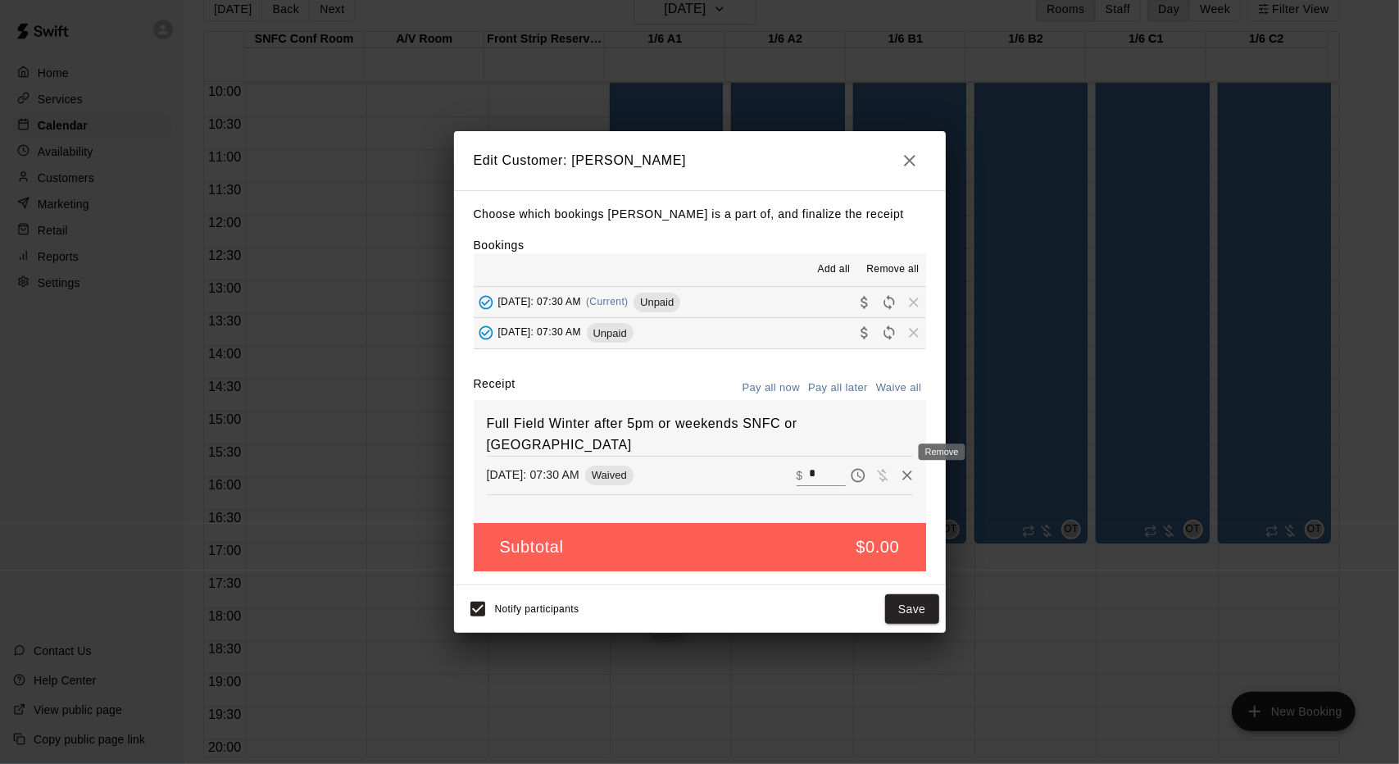
click at [899, 467] on icon "Remove" at bounding box center [907, 475] width 16 height 16
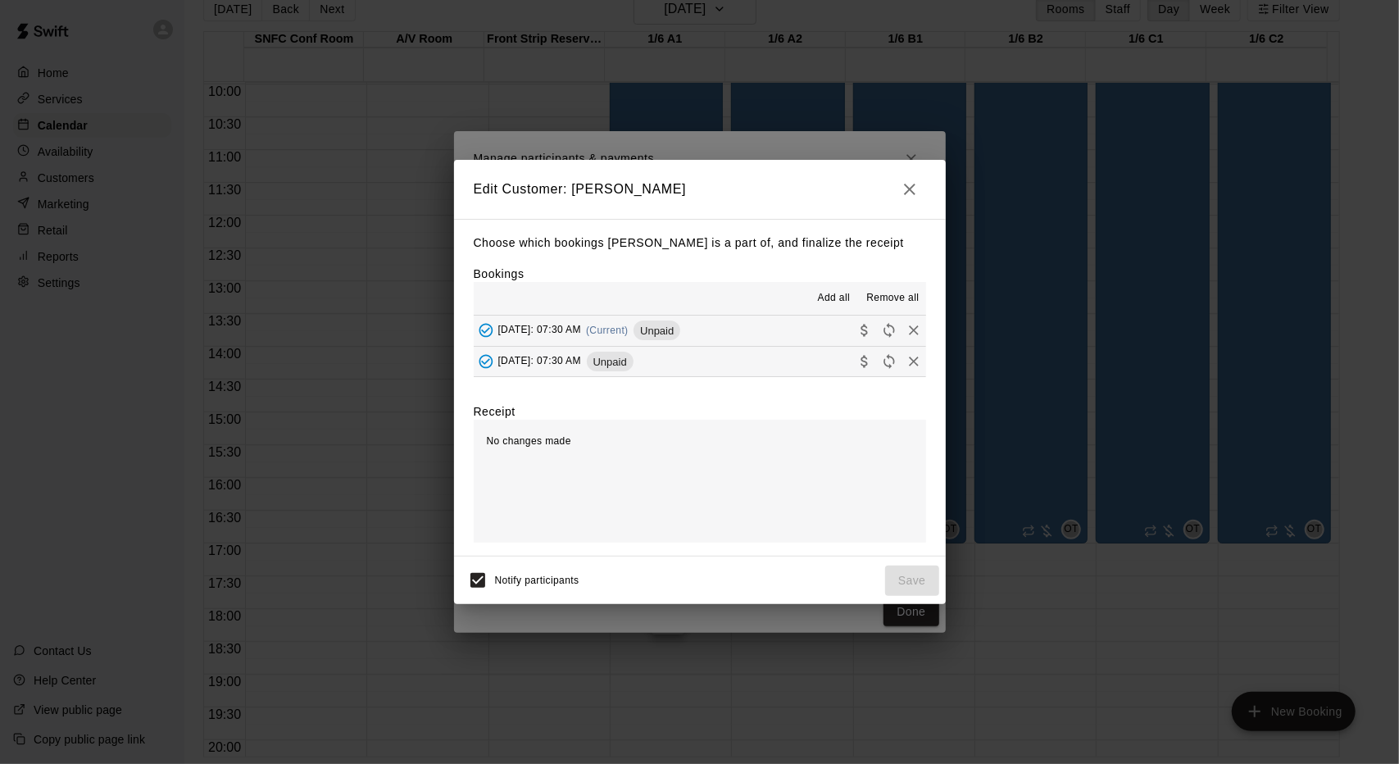
click at [905, 189] on icon "button" at bounding box center [910, 190] width 20 height 20
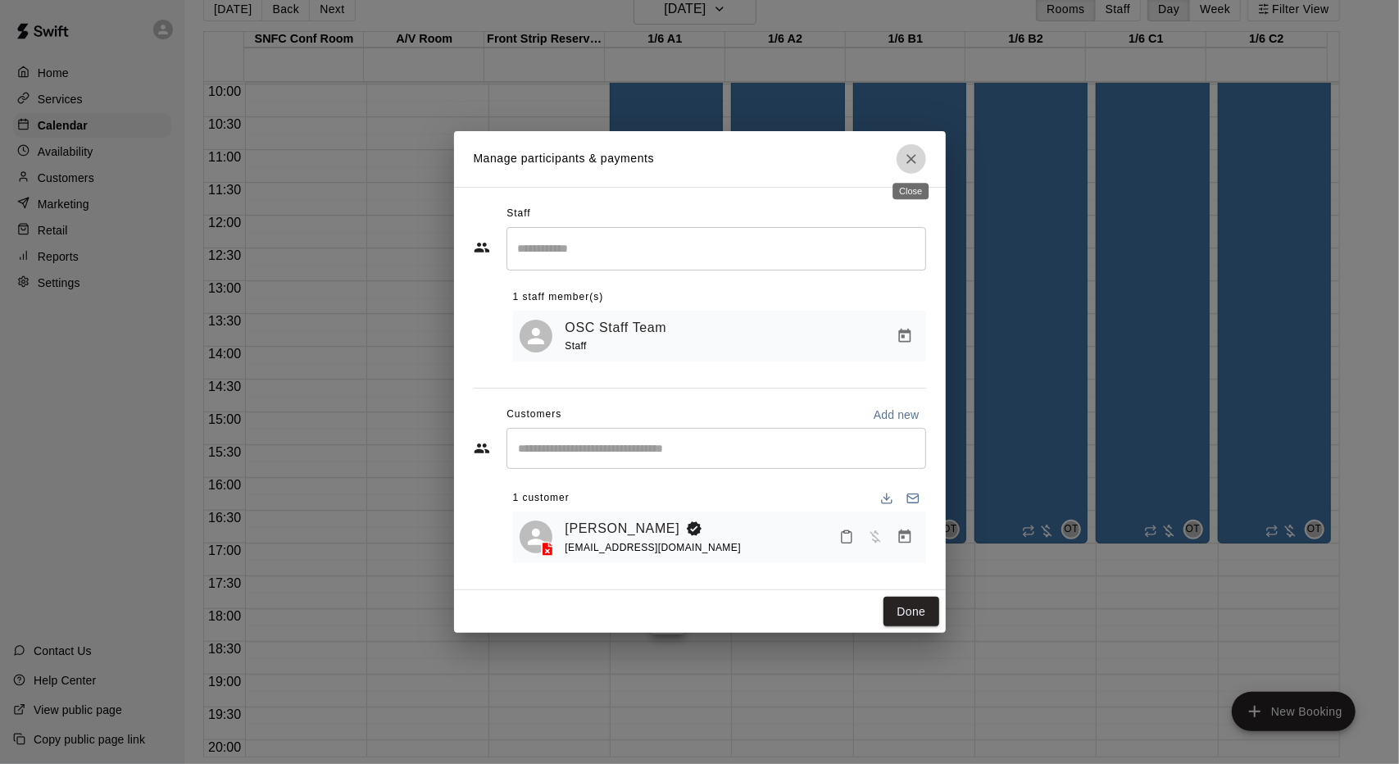
click at [901, 148] on button "Close" at bounding box center [912, 159] width 30 height 30
